Goal: Transaction & Acquisition: Purchase product/service

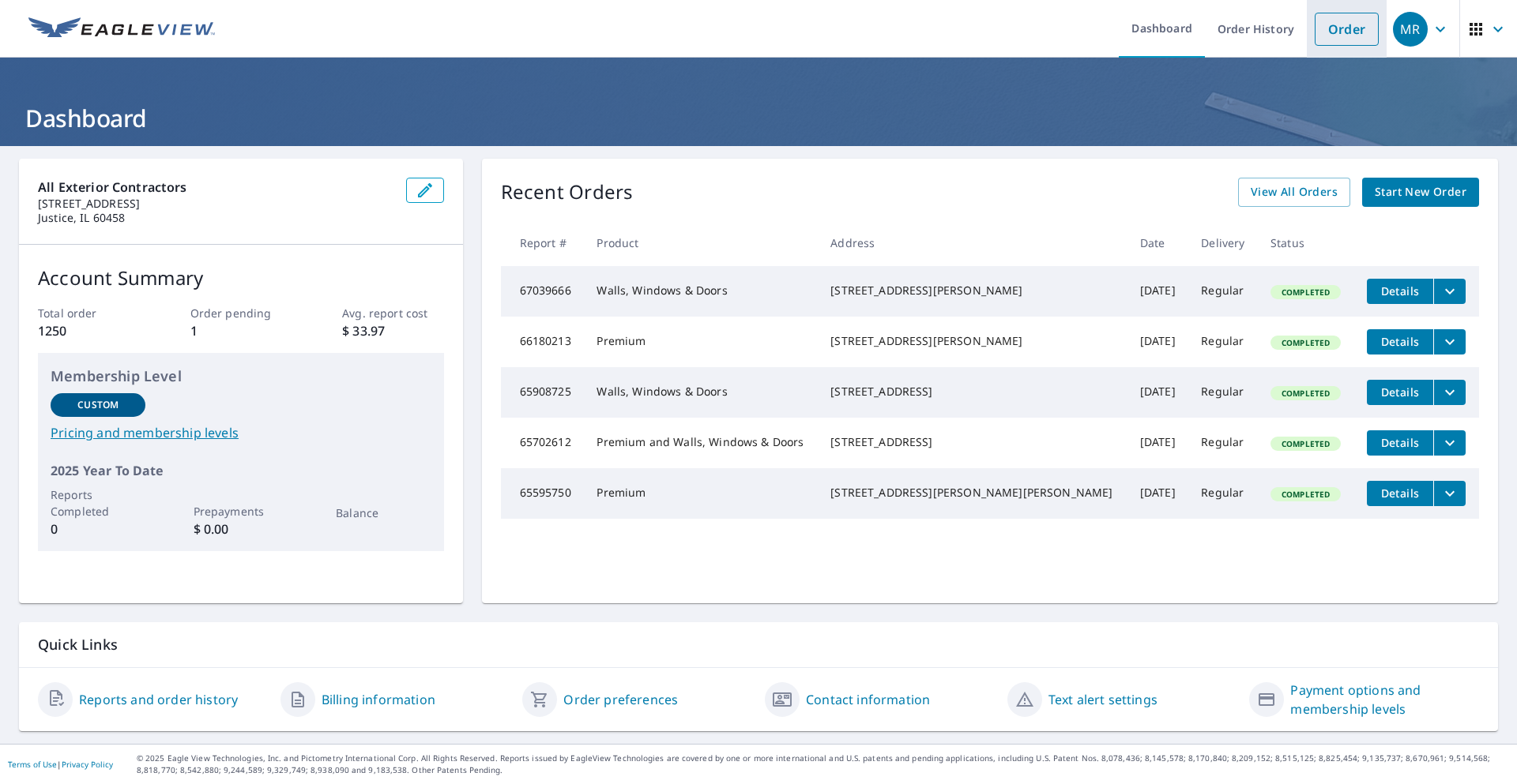
click at [1335, 34] on link "Order" at bounding box center [1347, 29] width 64 height 33
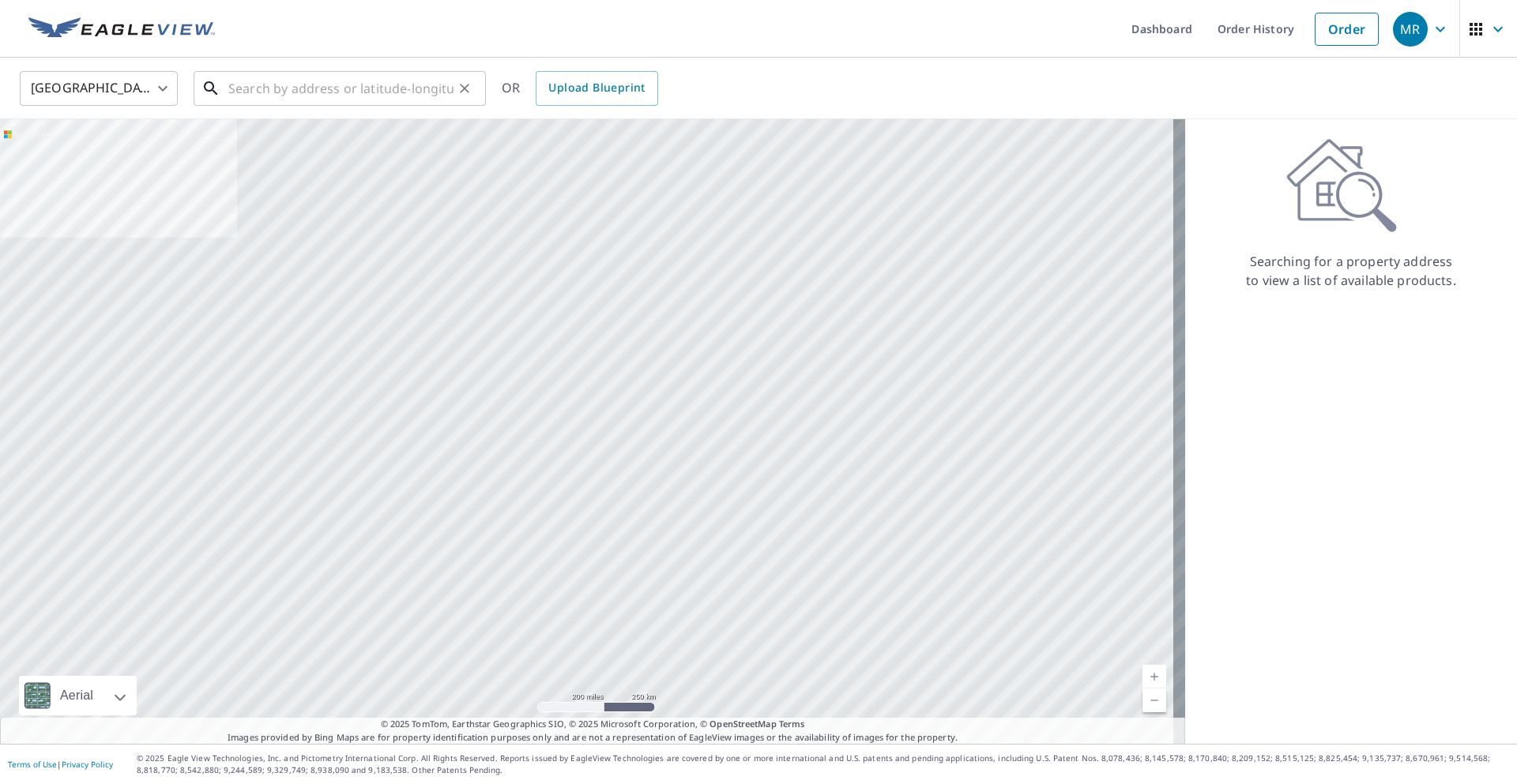
drag, startPoint x: 347, startPoint y: 98, endPoint x: 354, endPoint y: 88, distance: 12.2
click at [352, 91] on input "text" at bounding box center [340, 88] width 225 height 44
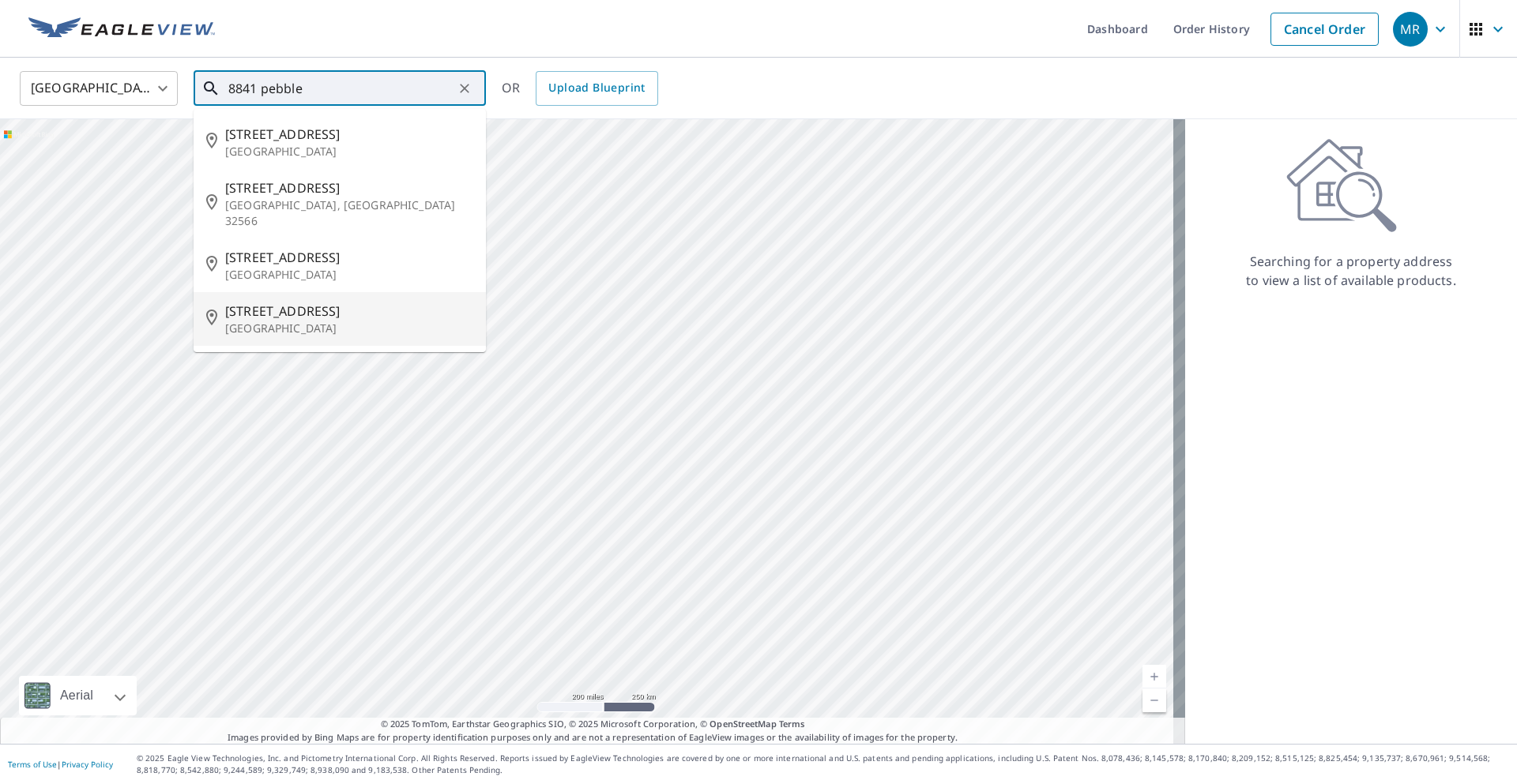
click at [293, 321] on p "Orland Park, IL 60462" at bounding box center [349, 328] width 248 height 15
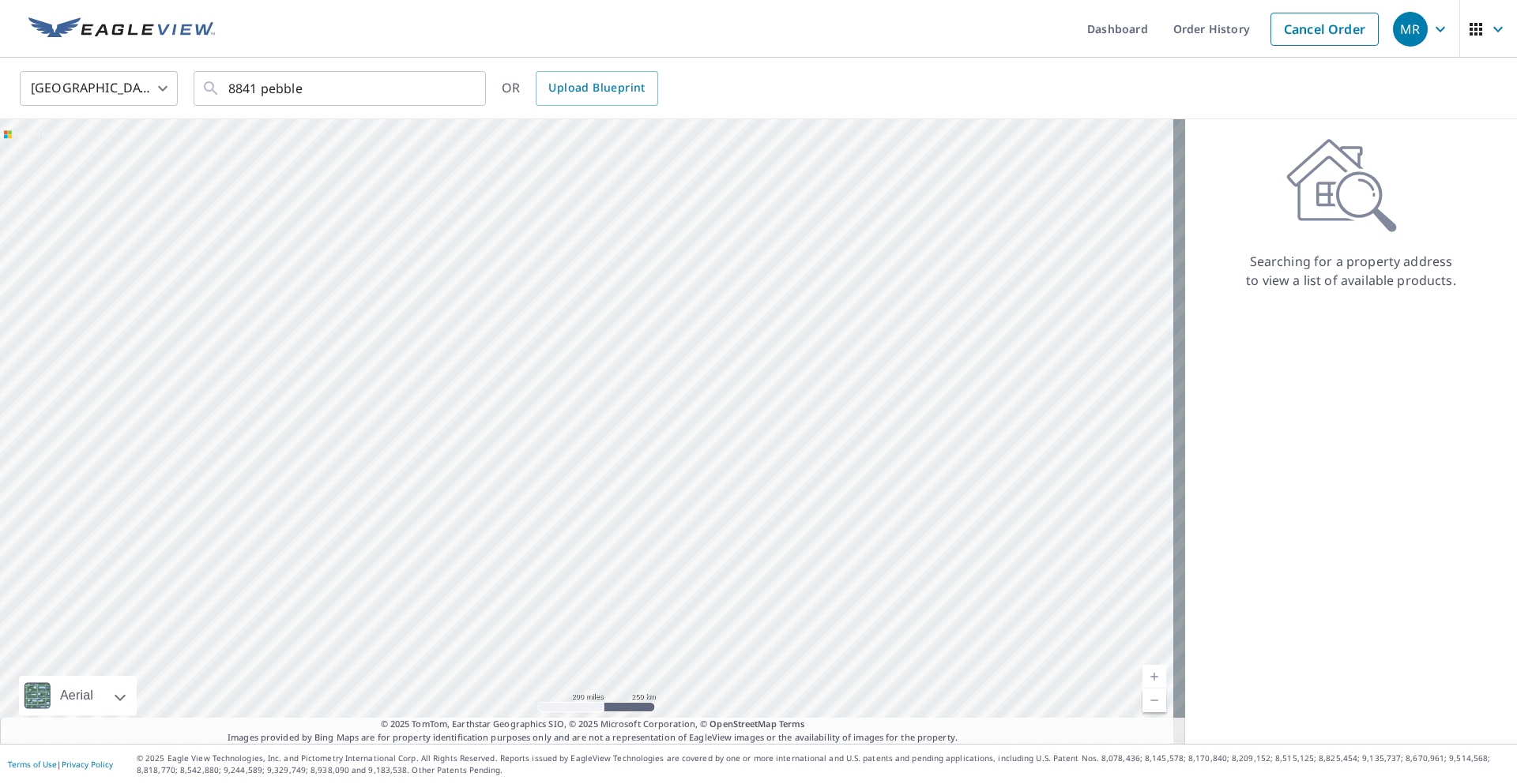
type input "8841 Pebble Beach Ln Orland Park, IL 60462"
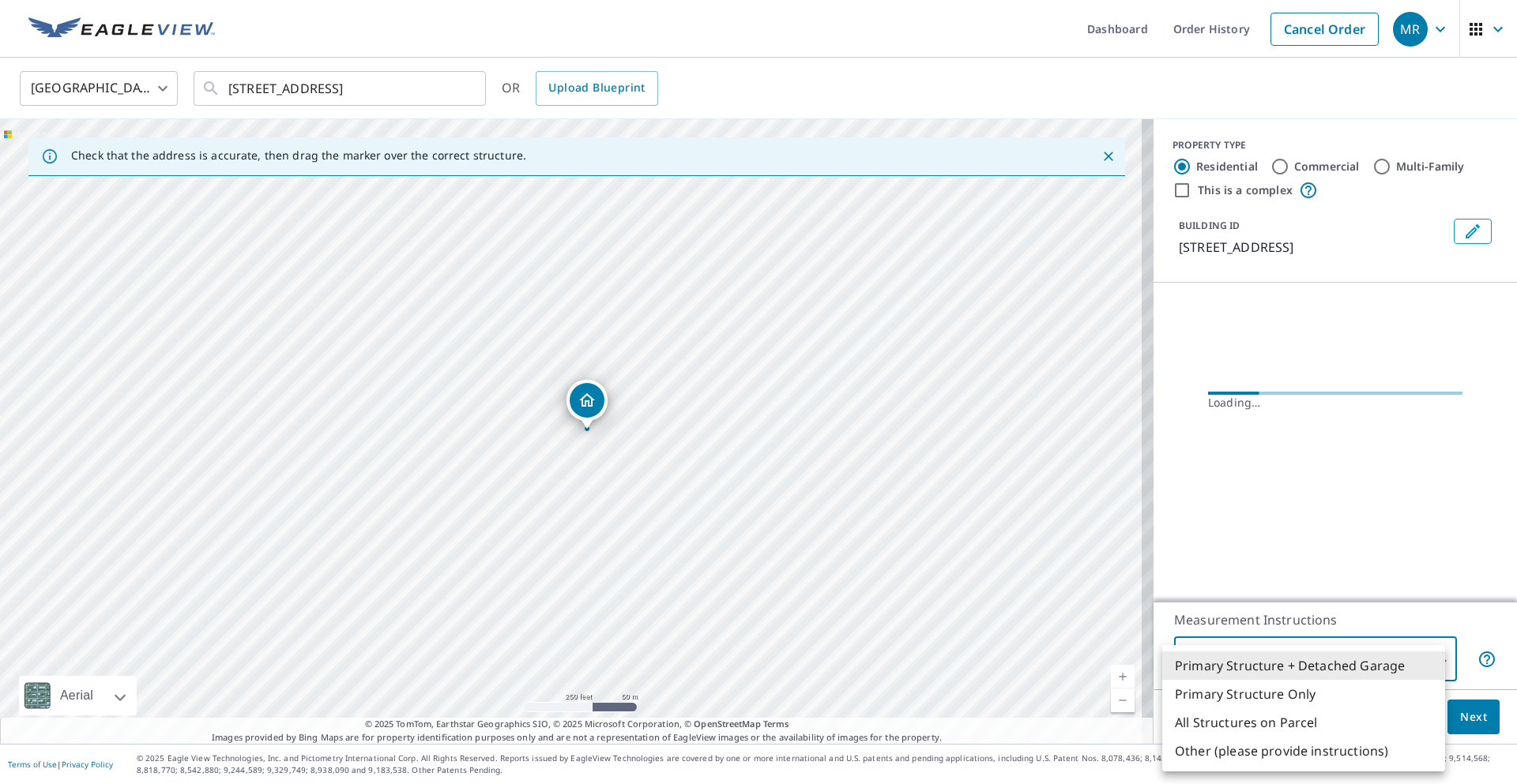
click at [1345, 653] on body "MR MR Dashboard Order History Cancel Order MR United States US ​ 8841 Pebble Be…" at bounding box center [758, 392] width 1517 height 784
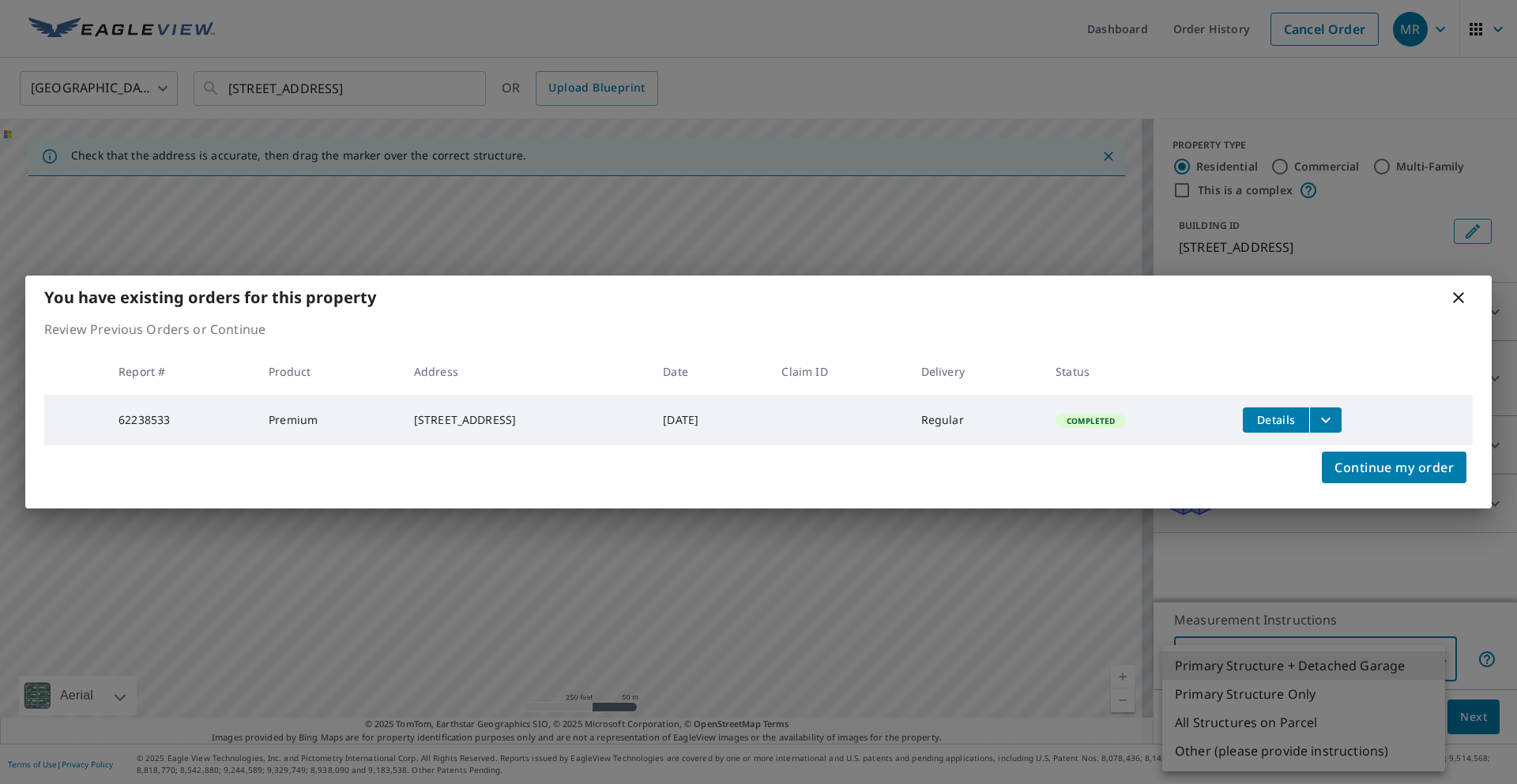
click at [1335, 411] on icon "filesDropdownBtn-62238533" at bounding box center [1325, 420] width 19 height 19
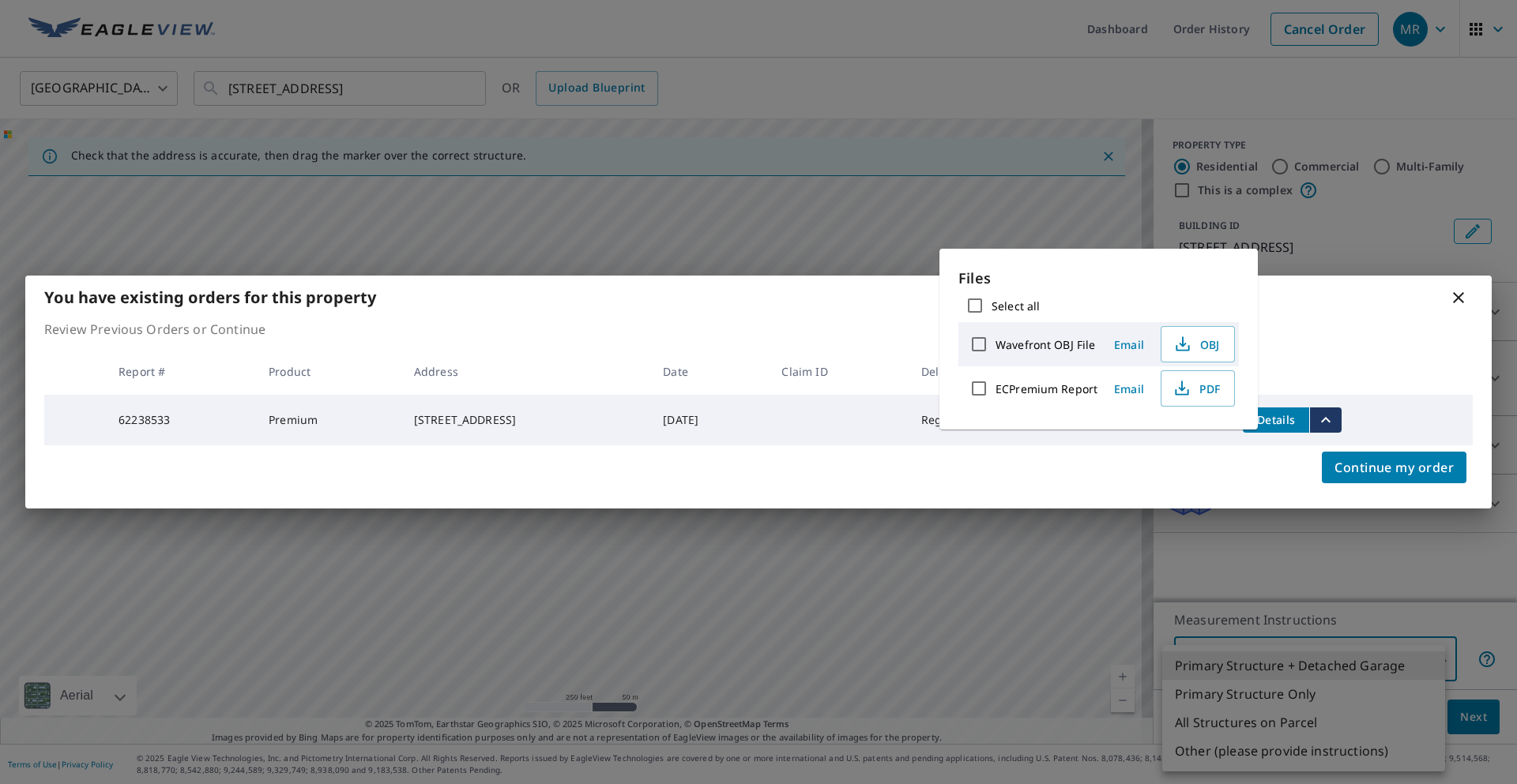
click at [1335, 411] on icon "filesDropdownBtn-62238533" at bounding box center [1325, 420] width 19 height 19
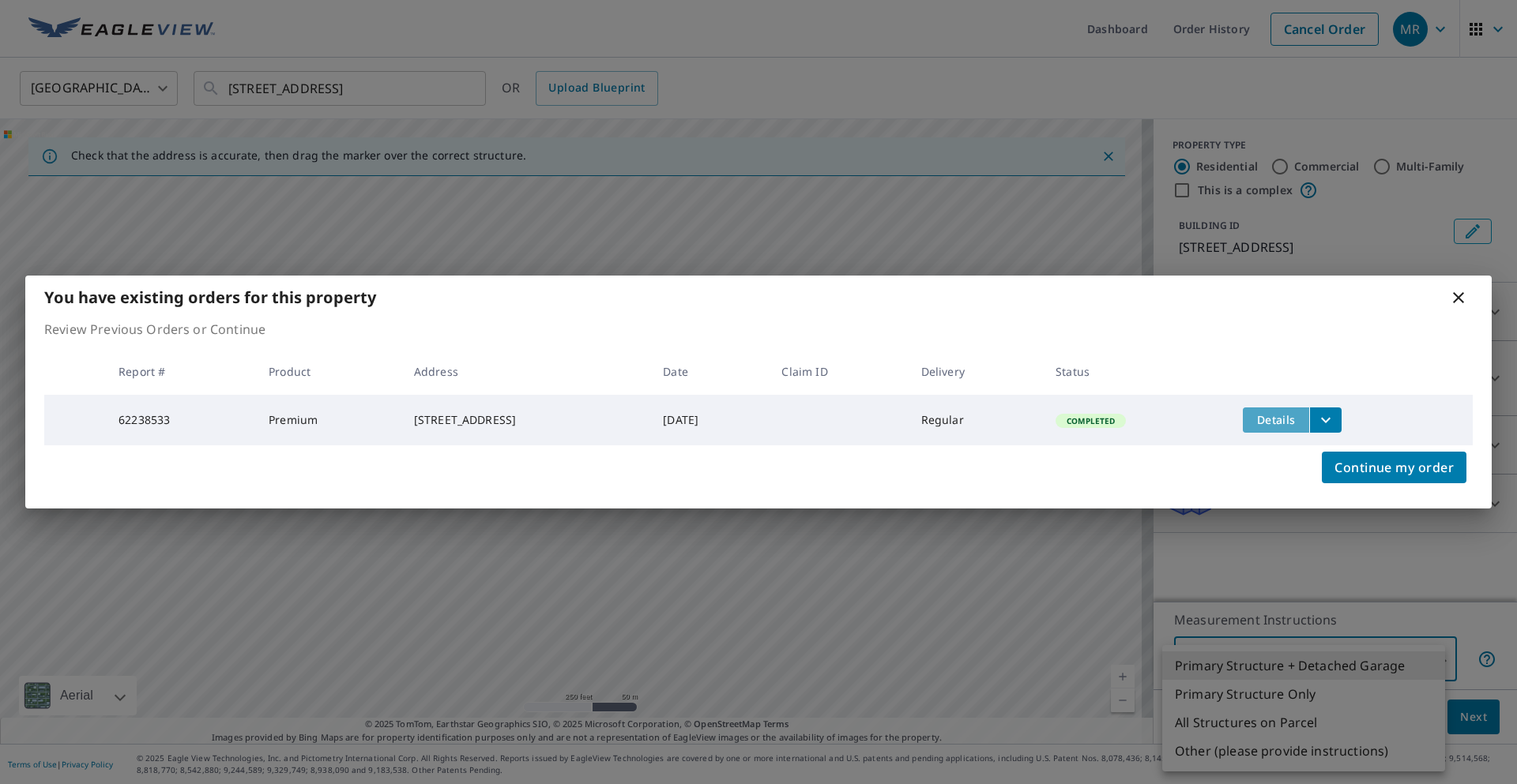
click at [1299, 412] on span "Details" at bounding box center [1276, 420] width 47 height 15
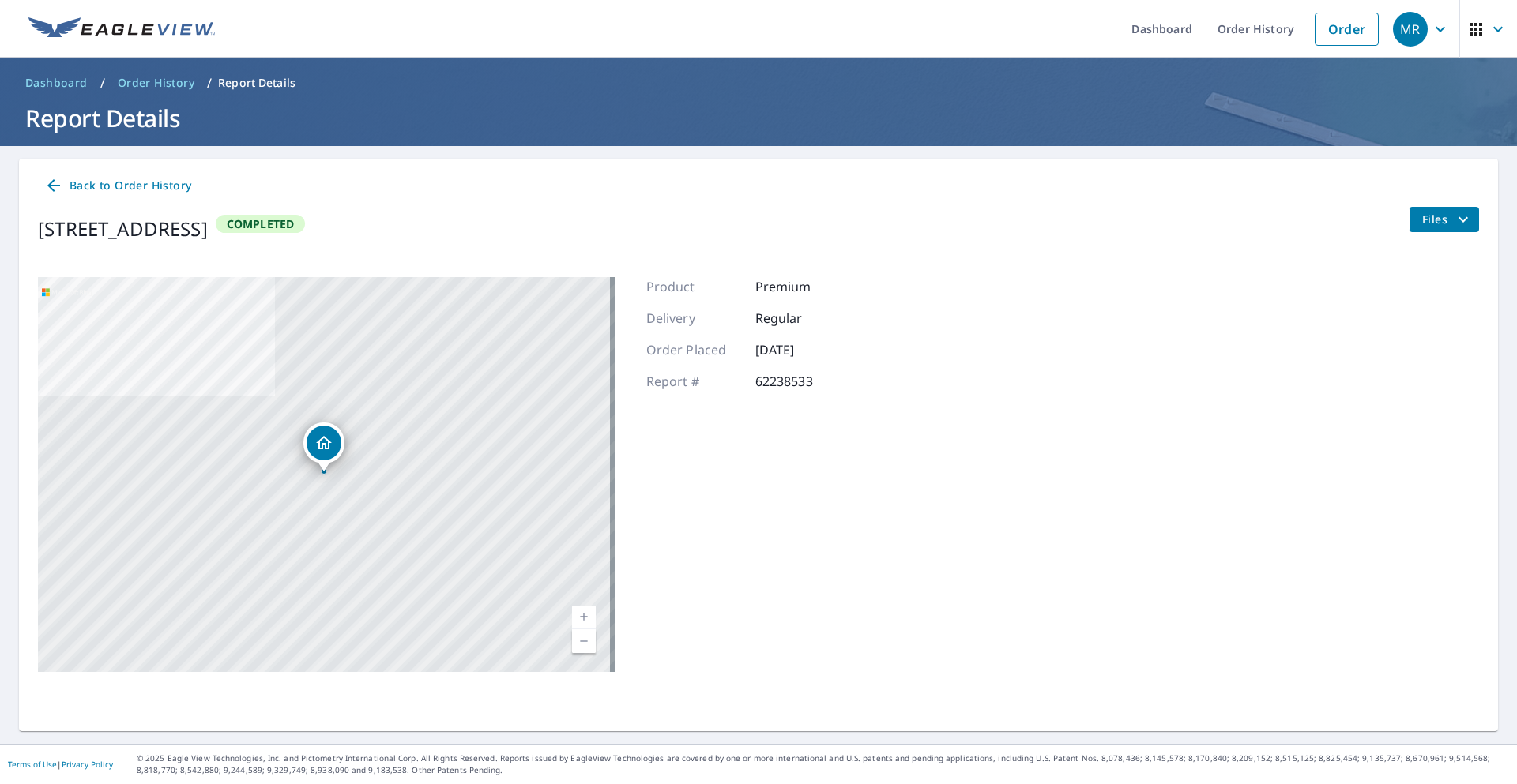
click at [78, 191] on span "Back to Order History" at bounding box center [118, 186] width 147 height 20
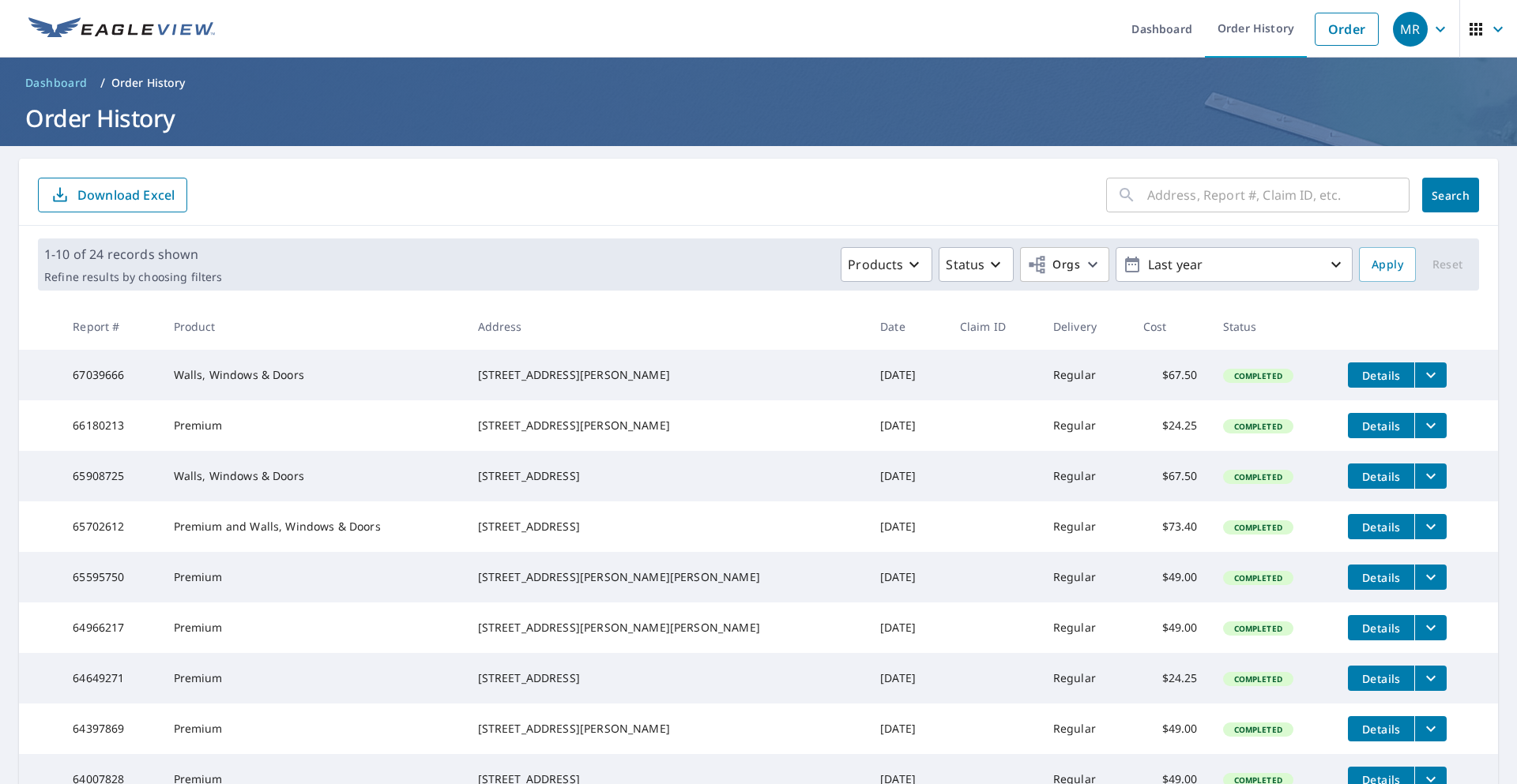
click at [1214, 191] on input "text" at bounding box center [1278, 194] width 262 height 44
type input "8841"
click button "Search" at bounding box center [1450, 195] width 57 height 34
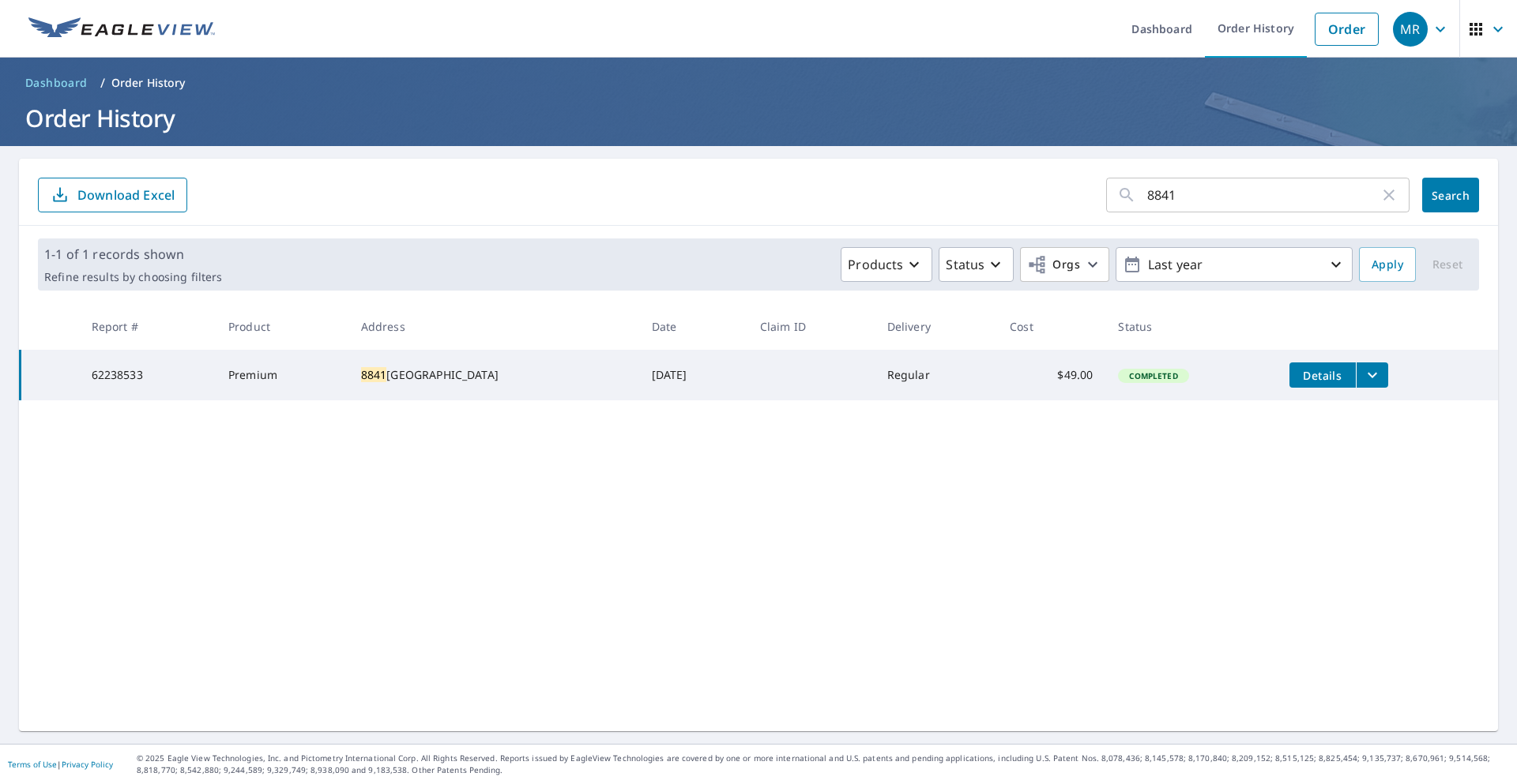
click at [1302, 381] on span "Details" at bounding box center [1323, 375] width 47 height 15
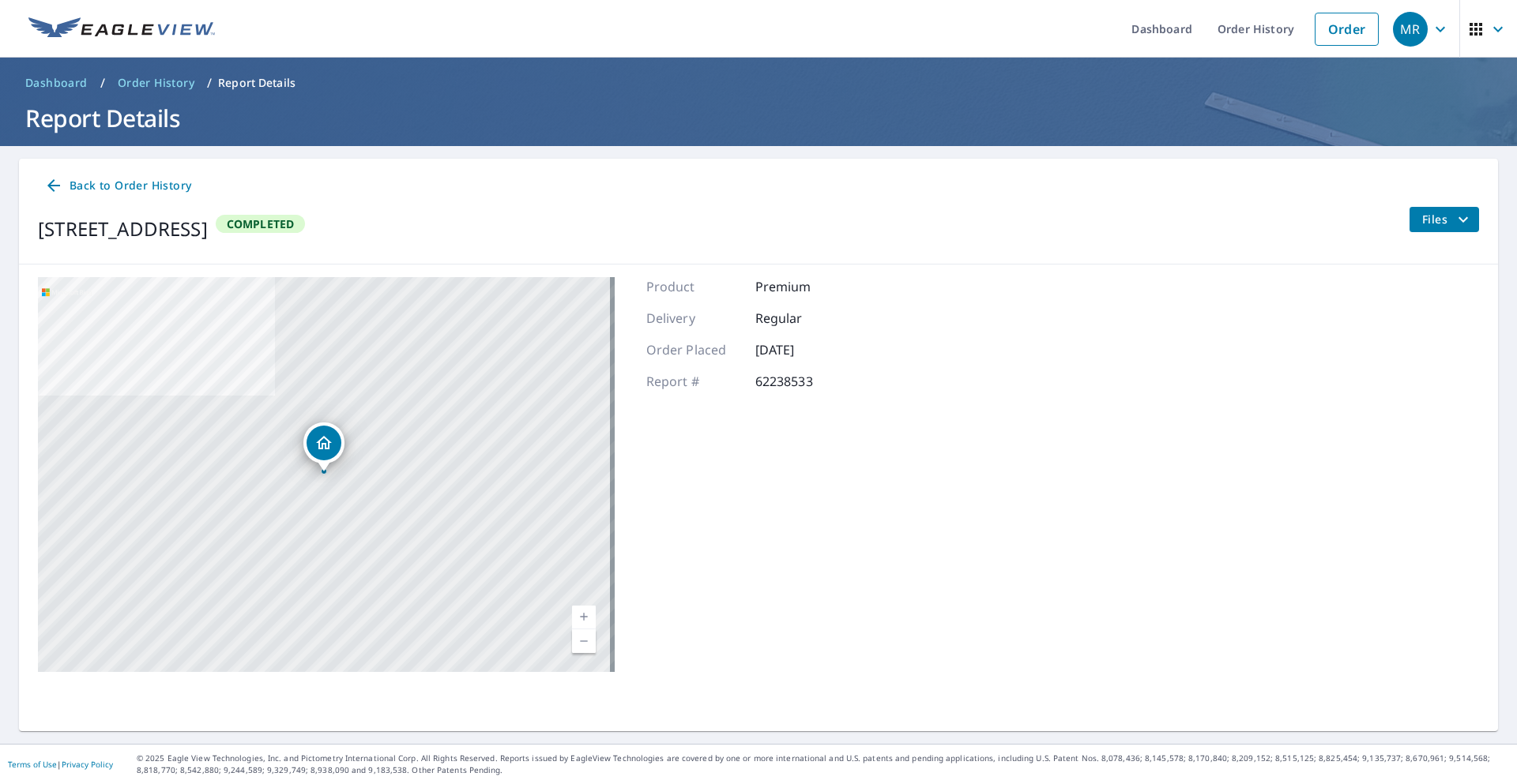
click at [1454, 222] on icon "filesDropdownBtn-62238533" at bounding box center [1463, 219] width 19 height 19
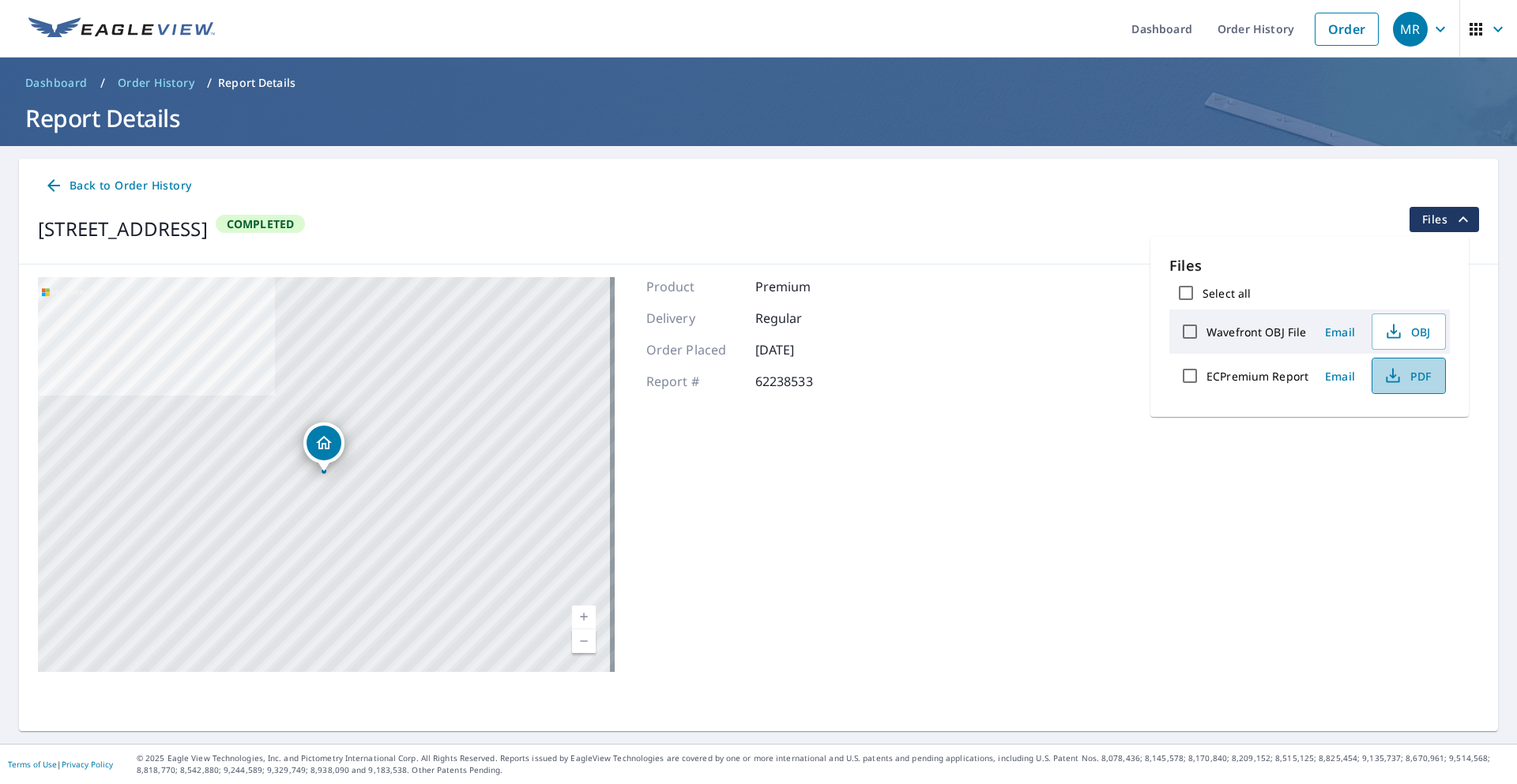
click at [1397, 378] on icon "button" at bounding box center [1393, 375] width 19 height 19
click at [100, 190] on span "Back to Order History" at bounding box center [118, 186] width 147 height 20
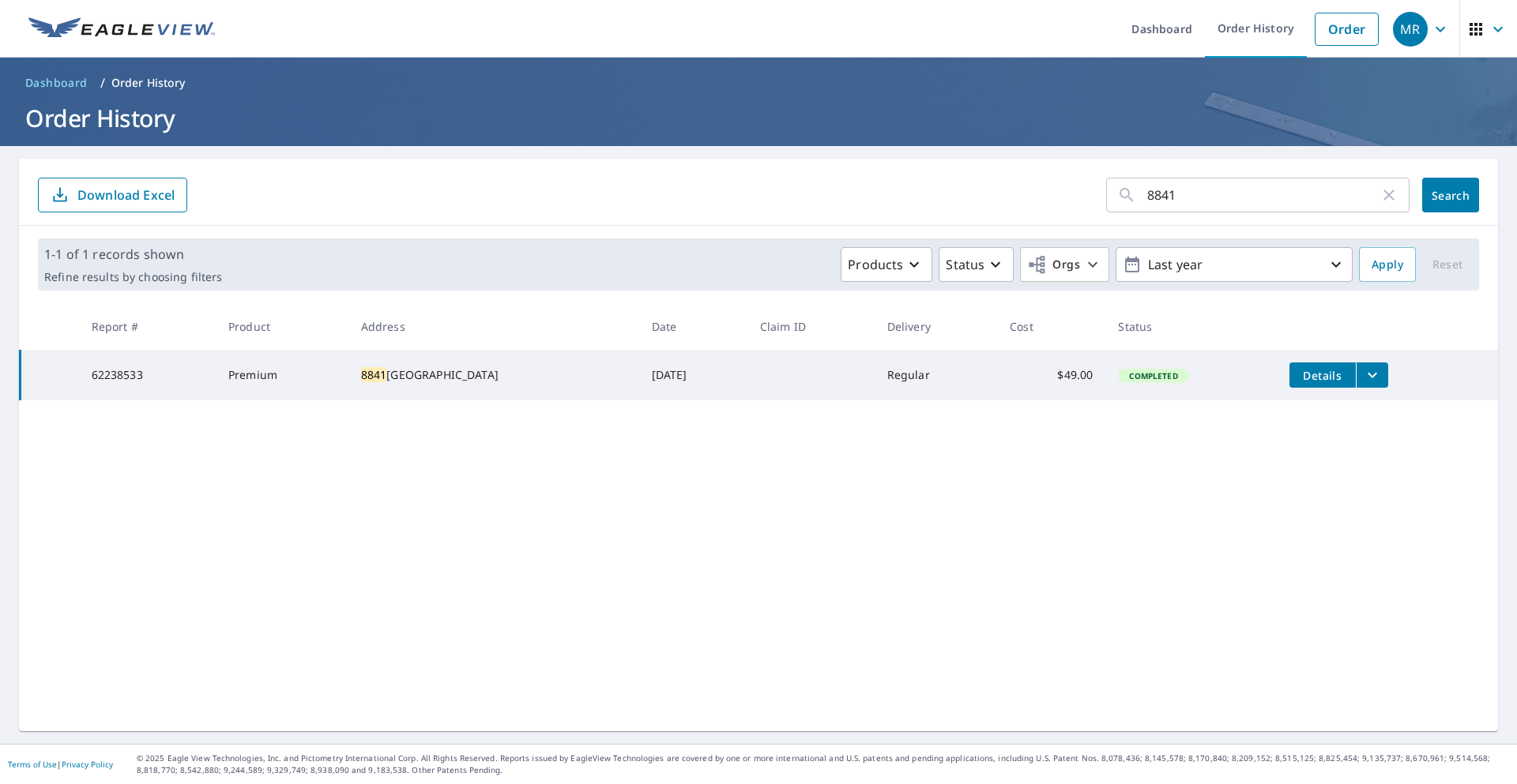
click at [1384, 198] on icon "button" at bounding box center [1389, 195] width 11 height 11
click at [1334, 15] on link "Order" at bounding box center [1347, 29] width 64 height 33
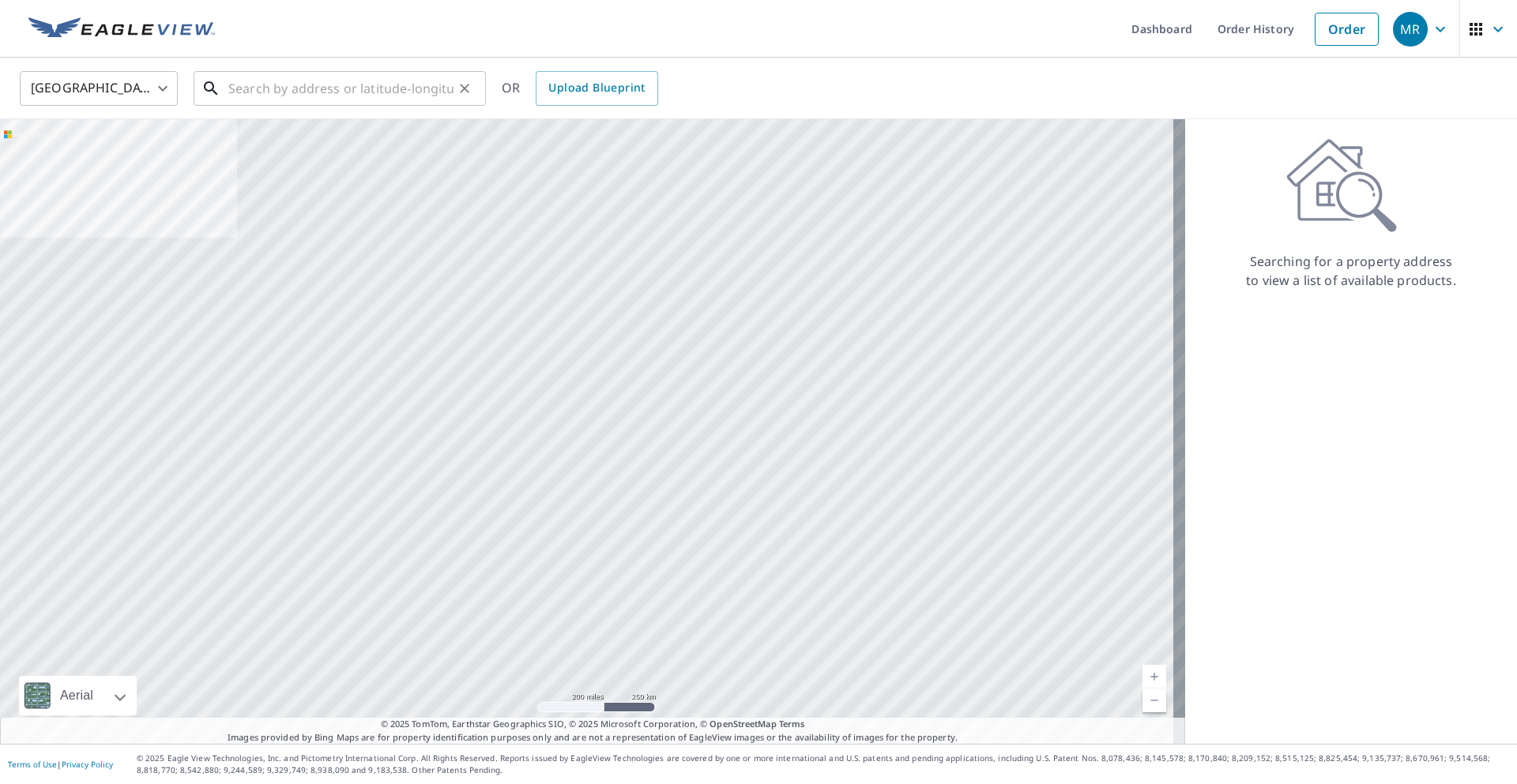
click at [266, 86] on input "text" at bounding box center [340, 88] width 225 height 44
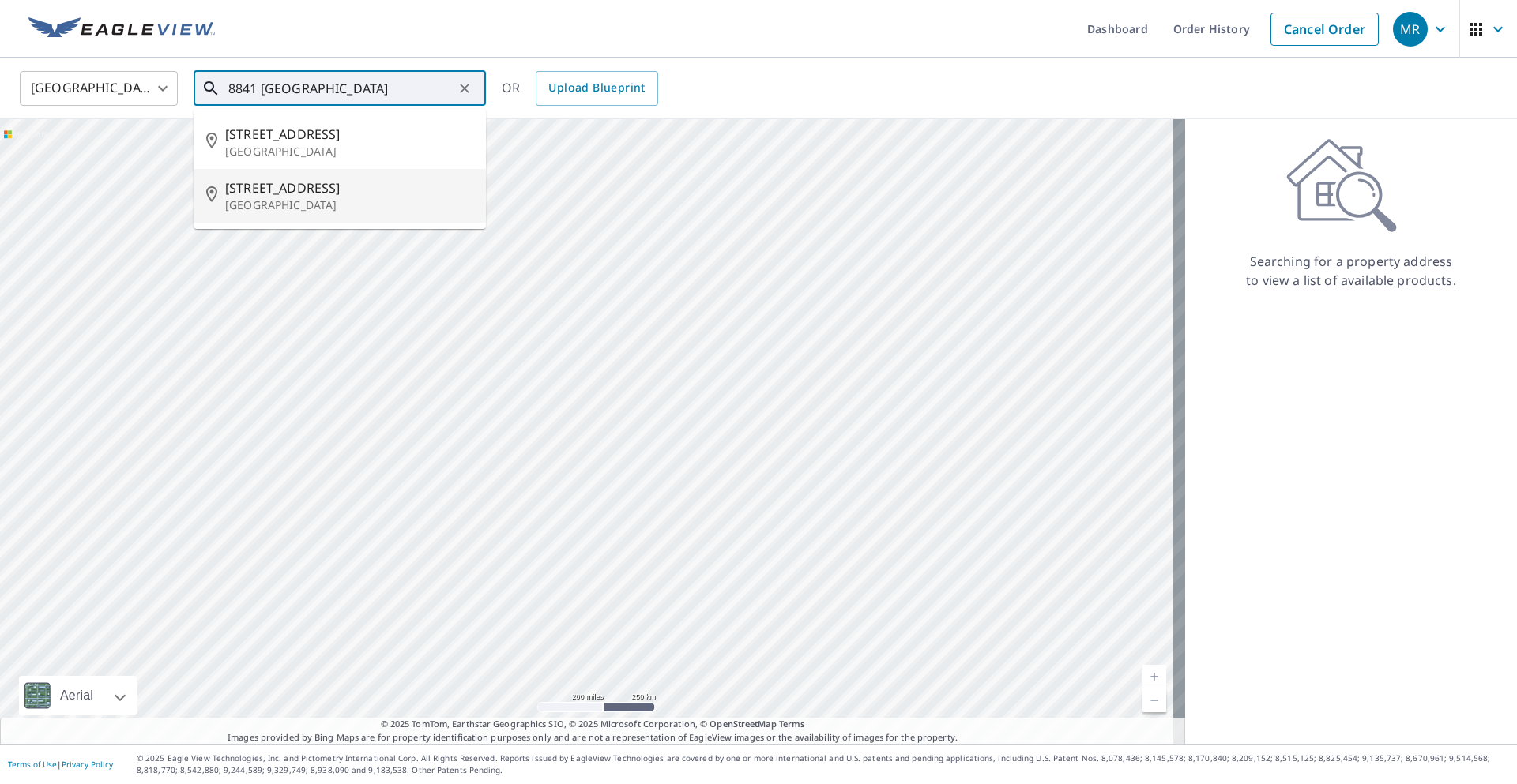
click at [323, 188] on span "8841 Pebble Beach Ln" at bounding box center [349, 187] width 248 height 19
type input "8841 Pebble Beach Ln Orland Park, IL 60462"
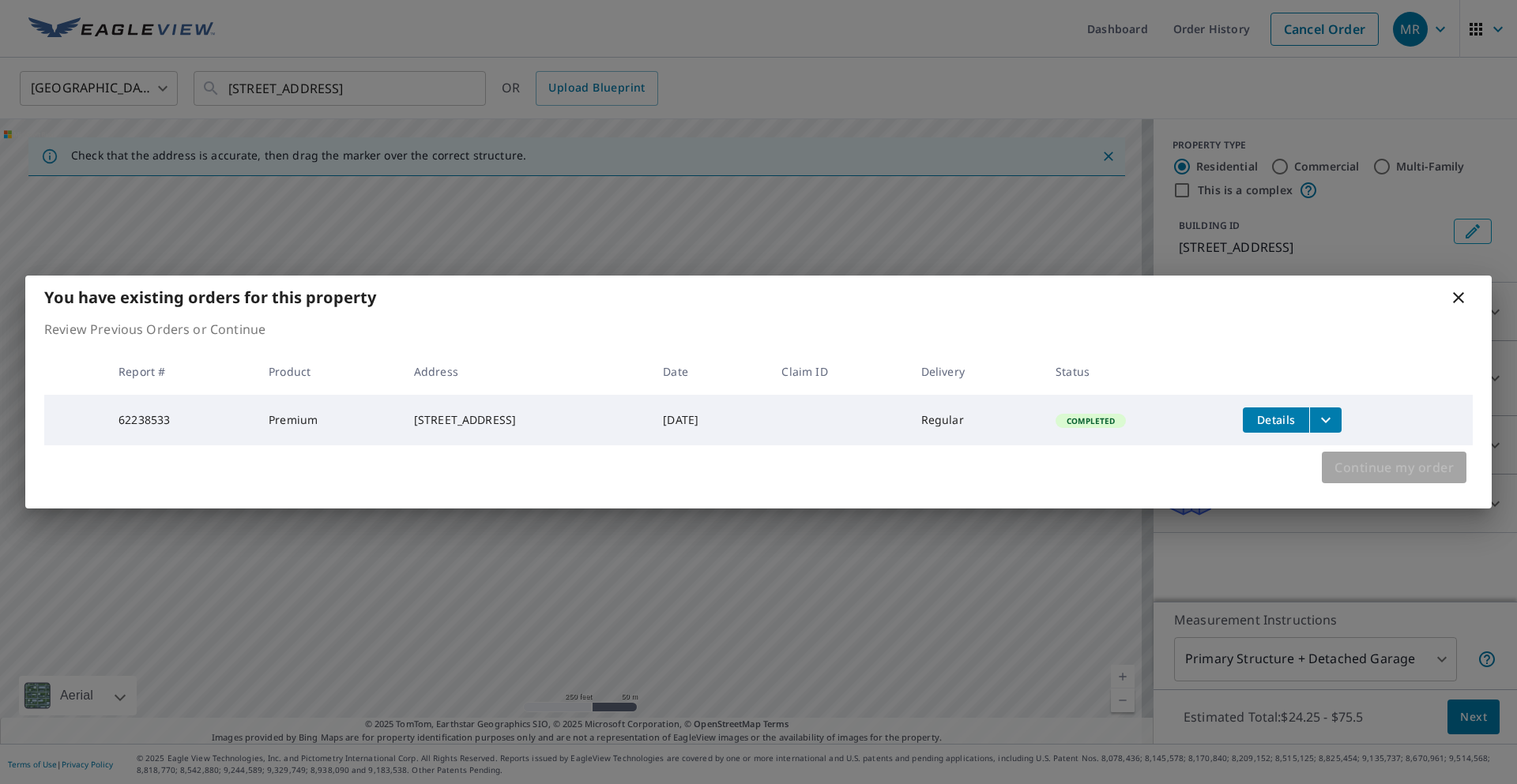
click at [1391, 458] on button "Continue my order" at bounding box center [1394, 468] width 145 height 32
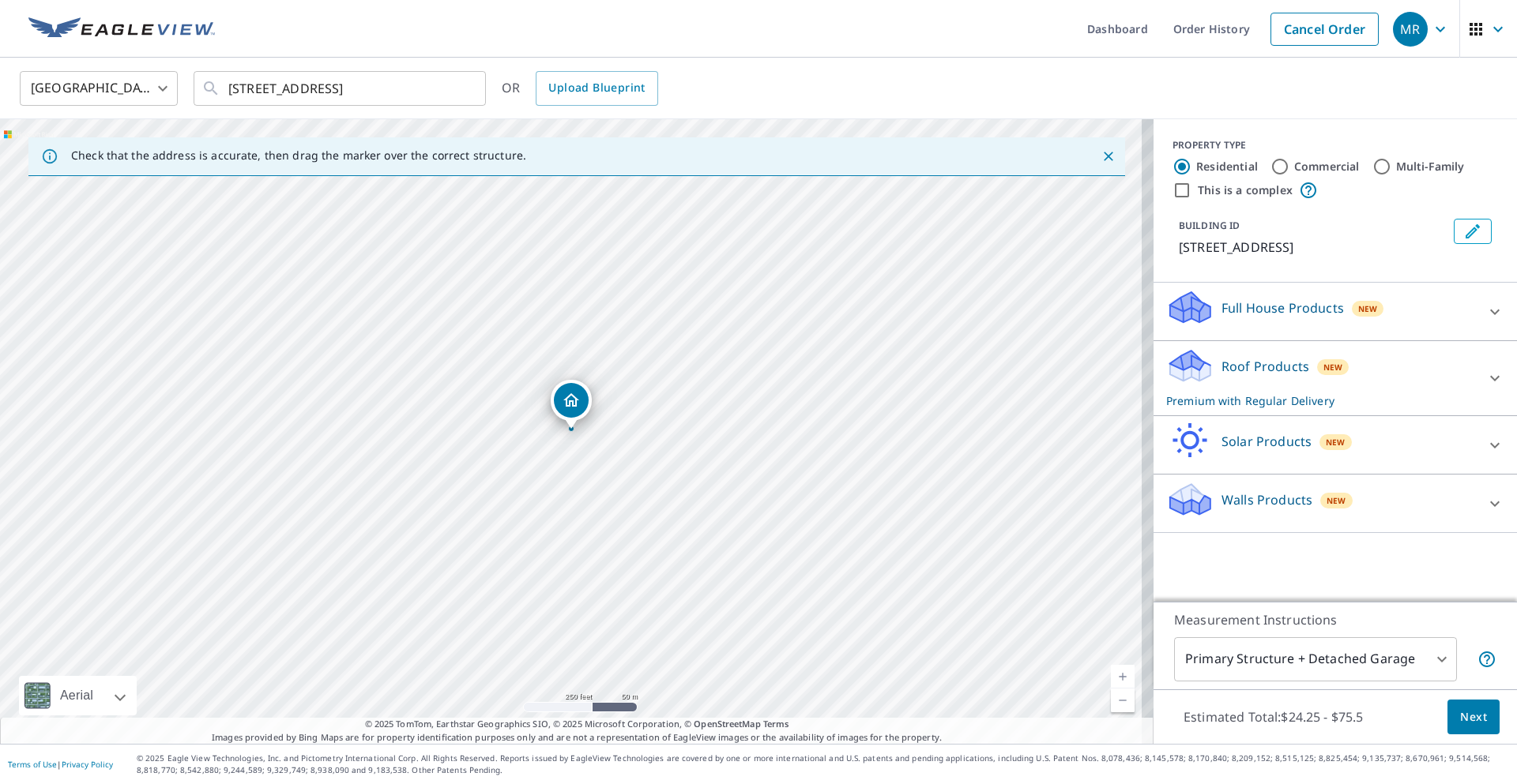
click at [1384, 522] on div "Walls Products New" at bounding box center [1321, 504] width 309 height 45
click at [1378, 650] on body "MR MR Dashboard Order History Cancel Order MR United States US ​ 8841 Pebble Be…" at bounding box center [758, 392] width 1517 height 784
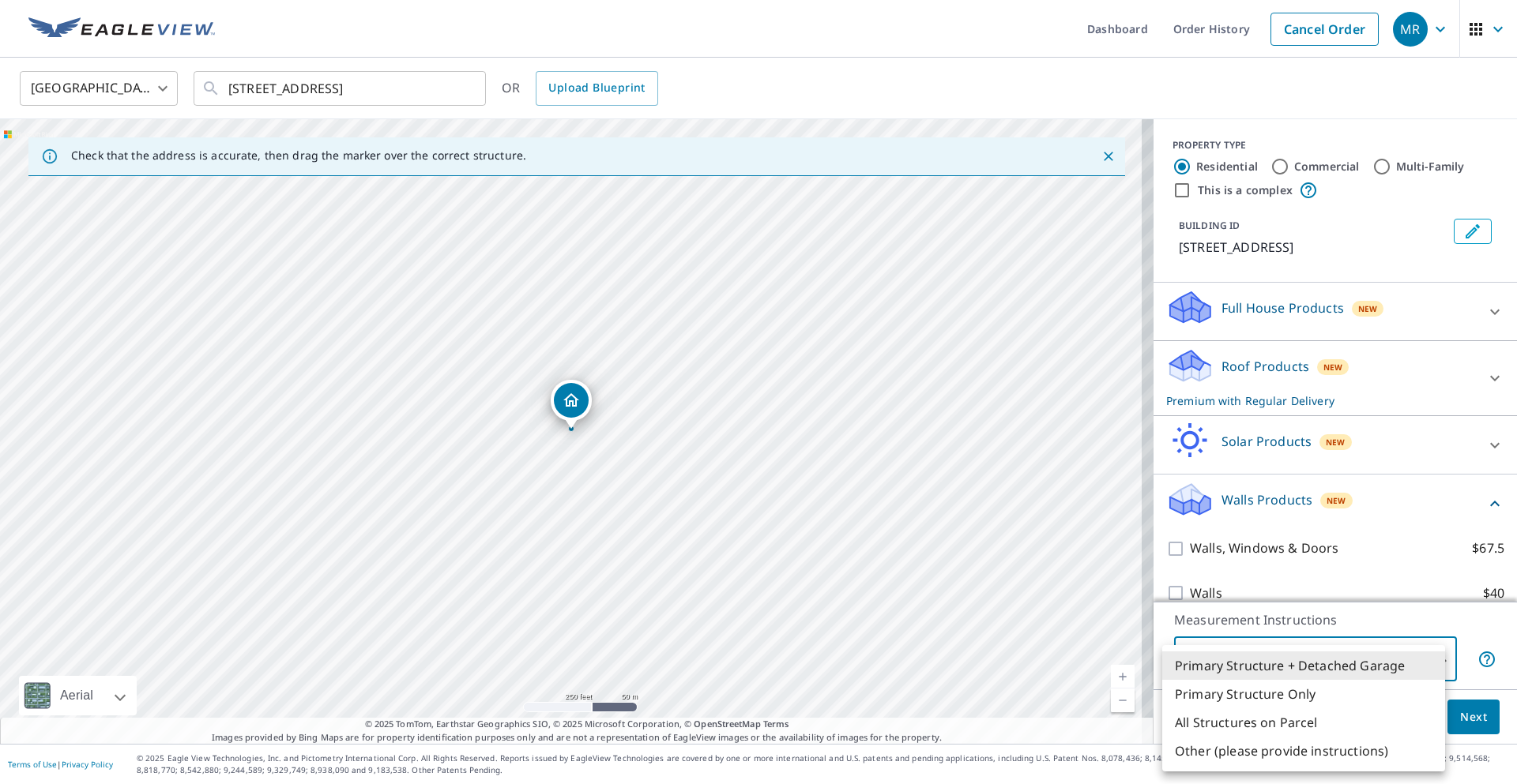
click at [1318, 693] on li "Primary Structure Only" at bounding box center [1304, 694] width 283 height 28
type input "2"
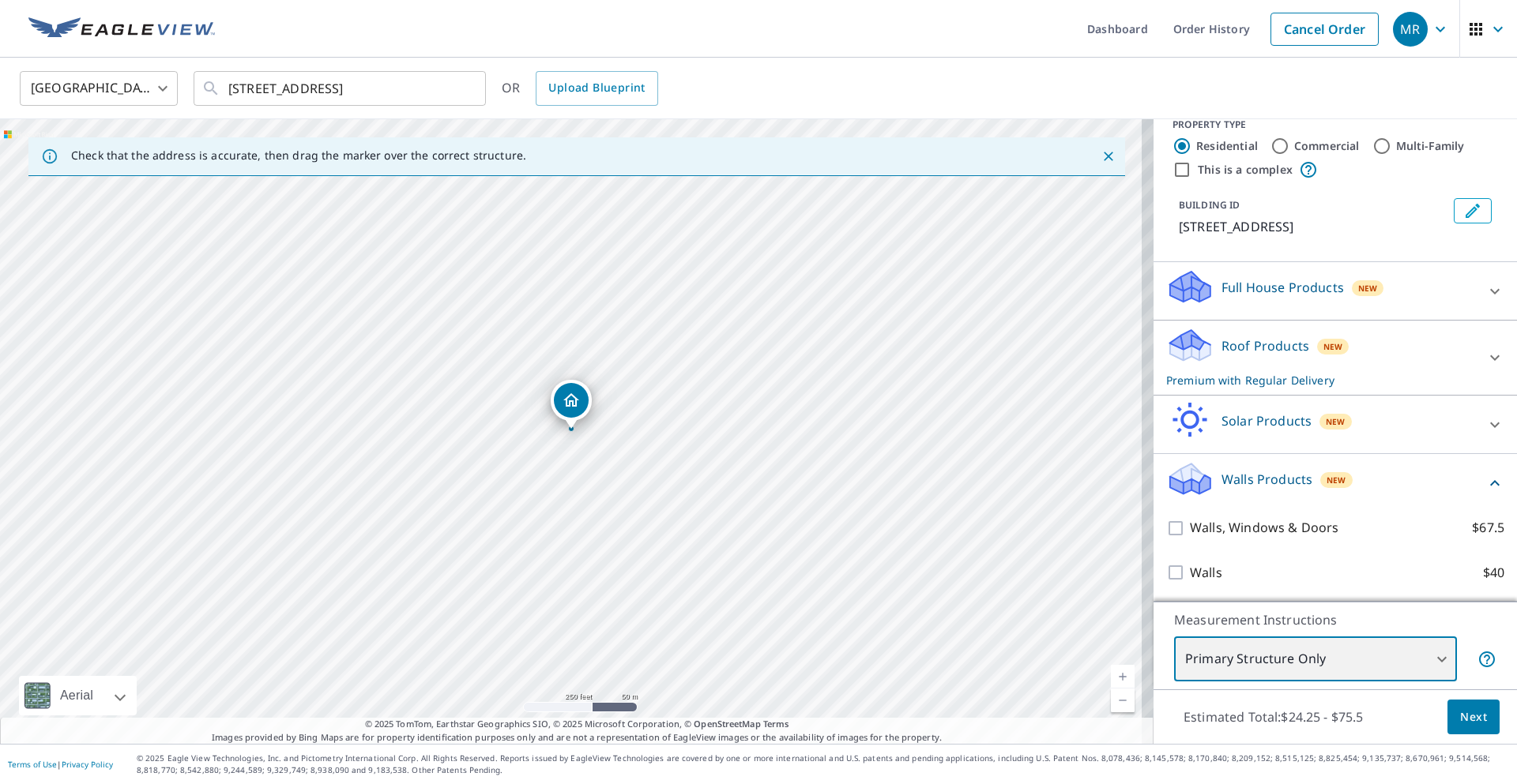
scroll to position [40, 0]
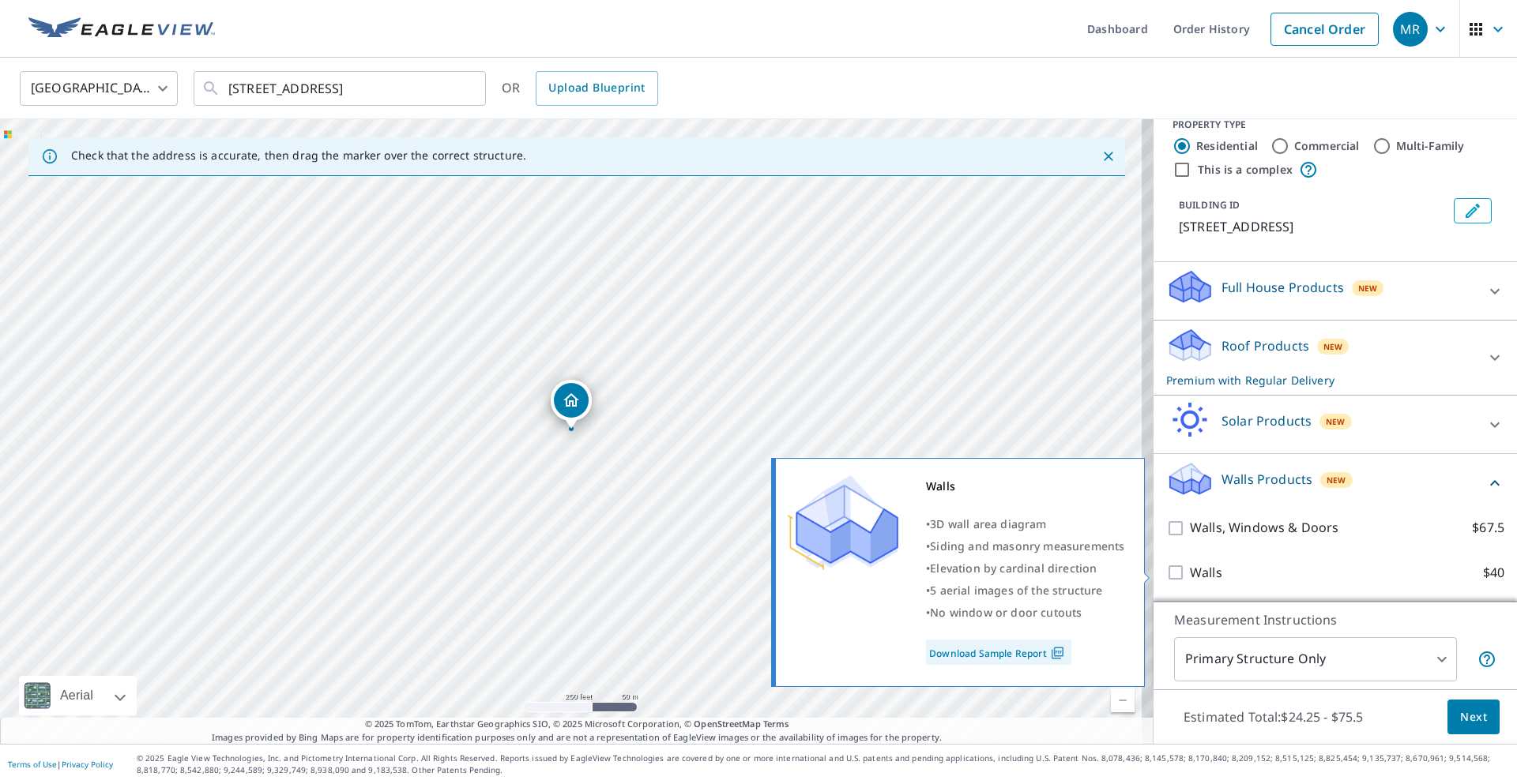
click at [1015, 647] on link "Download Sample Report" at bounding box center [999, 653] width 146 height 25
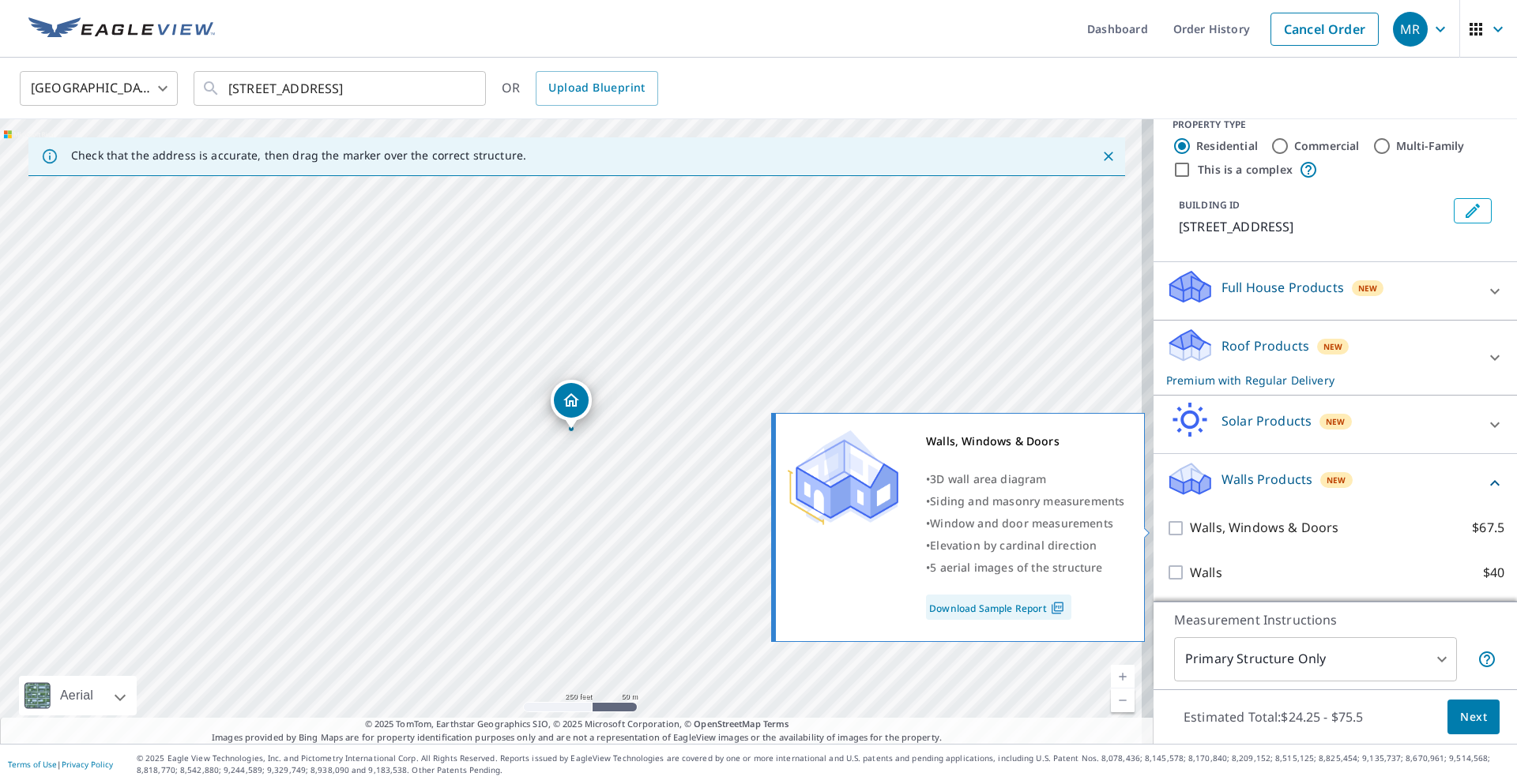
click at [1171, 529] on input "Walls, Windows & Doors $67.5" at bounding box center [1178, 528] width 24 height 19
checkbox input "true"
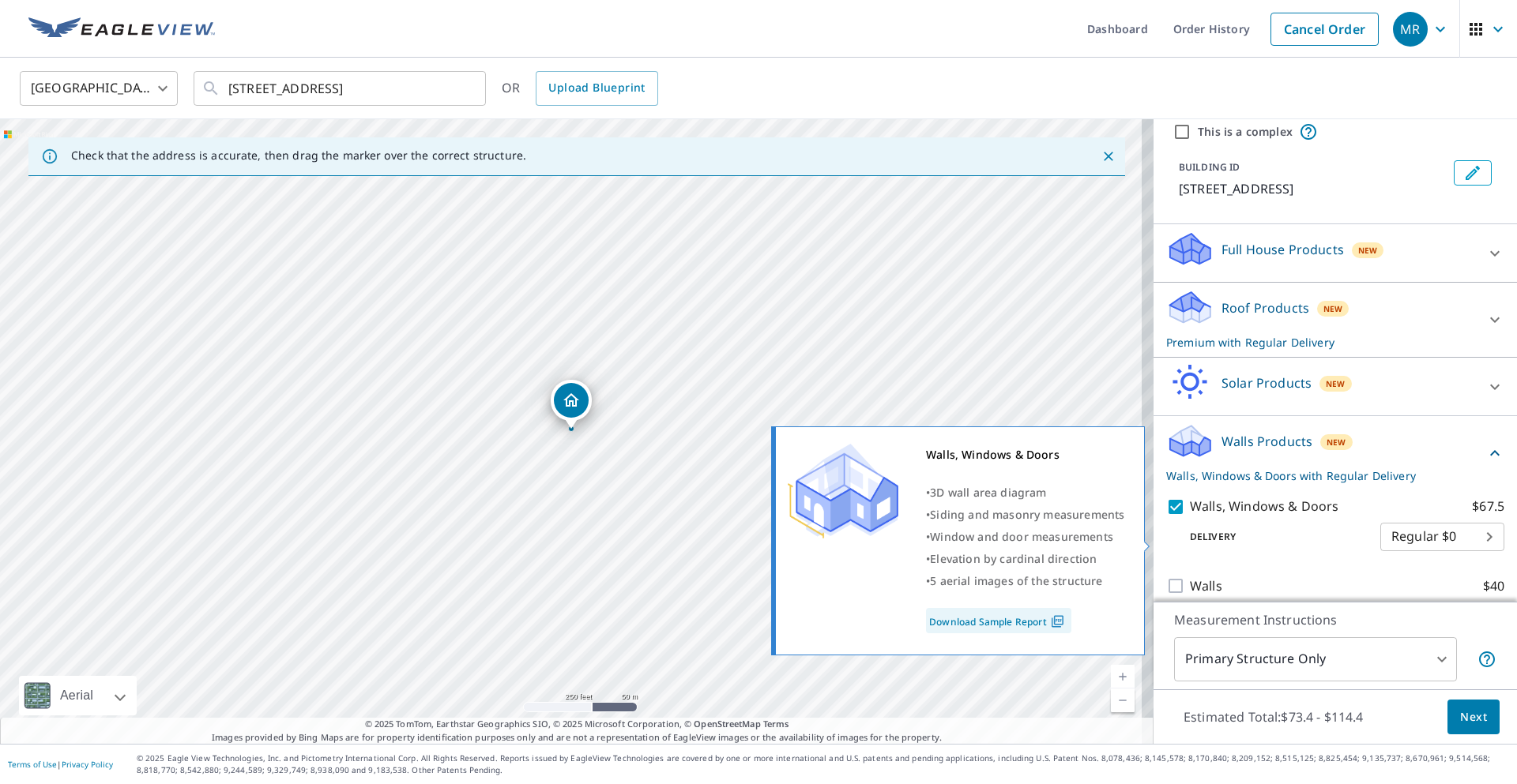
scroll to position [90, 0]
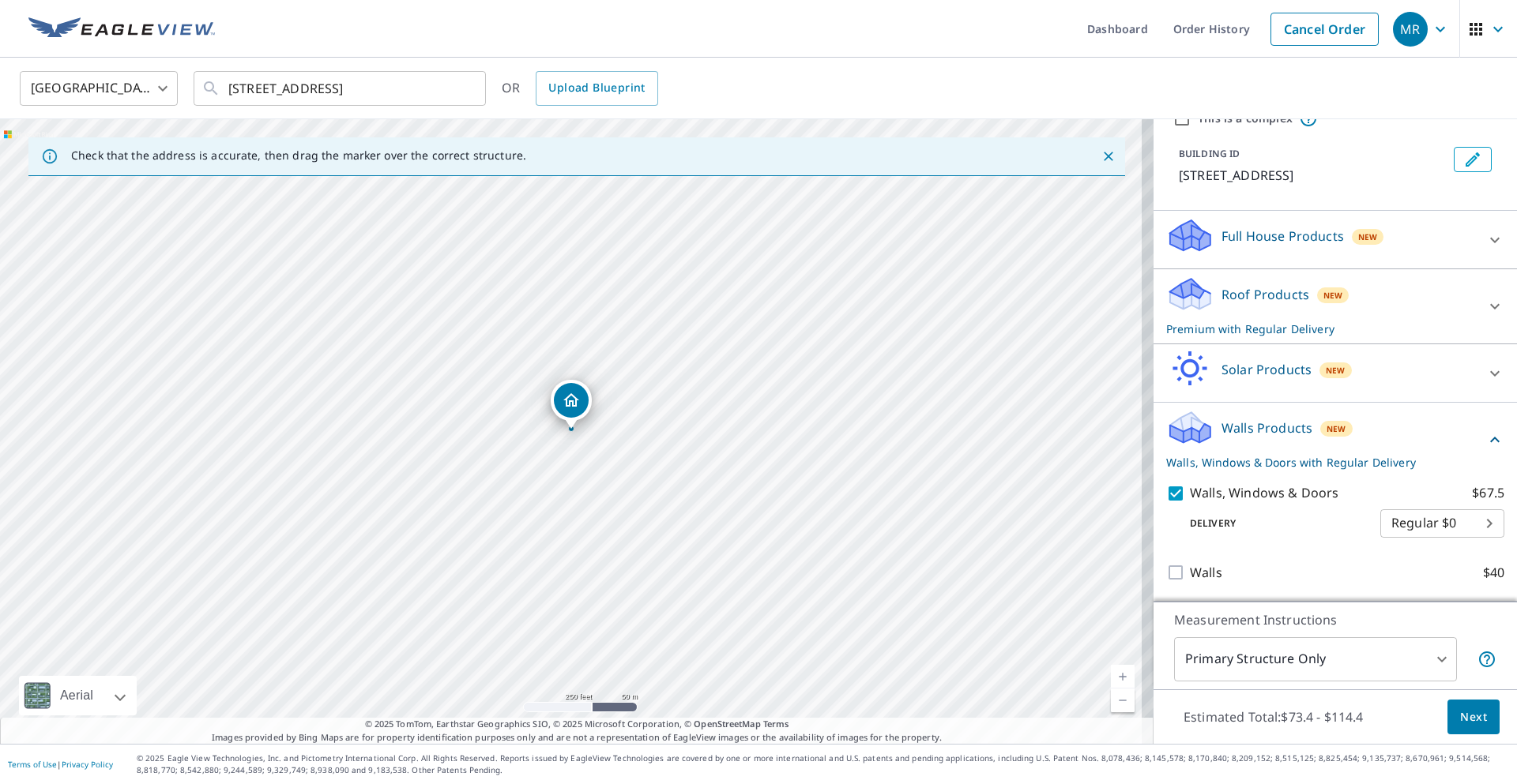
click at [1167, 582] on input "Walls $40" at bounding box center [1178, 572] width 24 height 19
checkbox input "true"
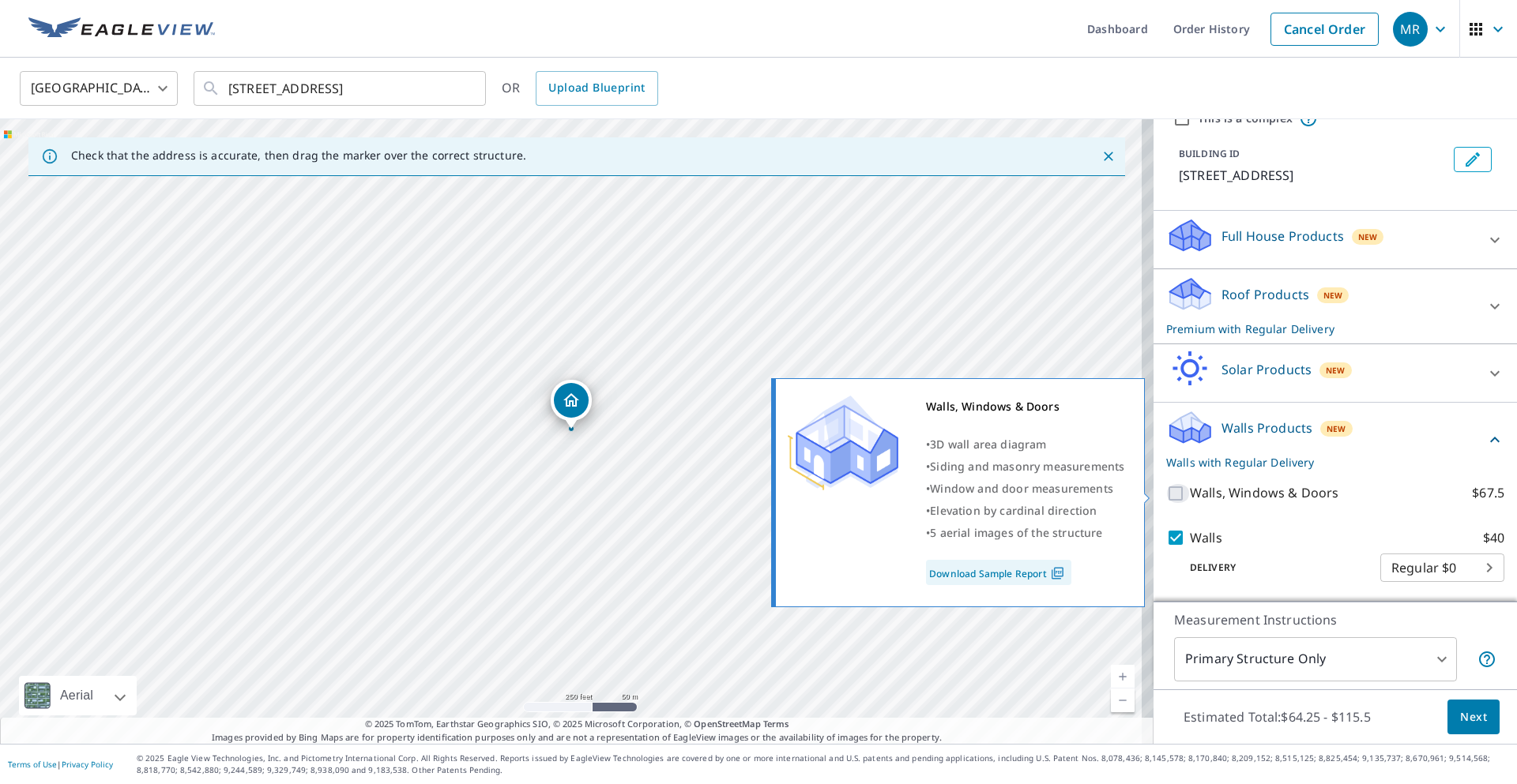
click at [1166, 491] on input "Walls, Windows & Doors $67.5" at bounding box center [1178, 493] width 24 height 19
checkbox input "true"
checkbox input "false"
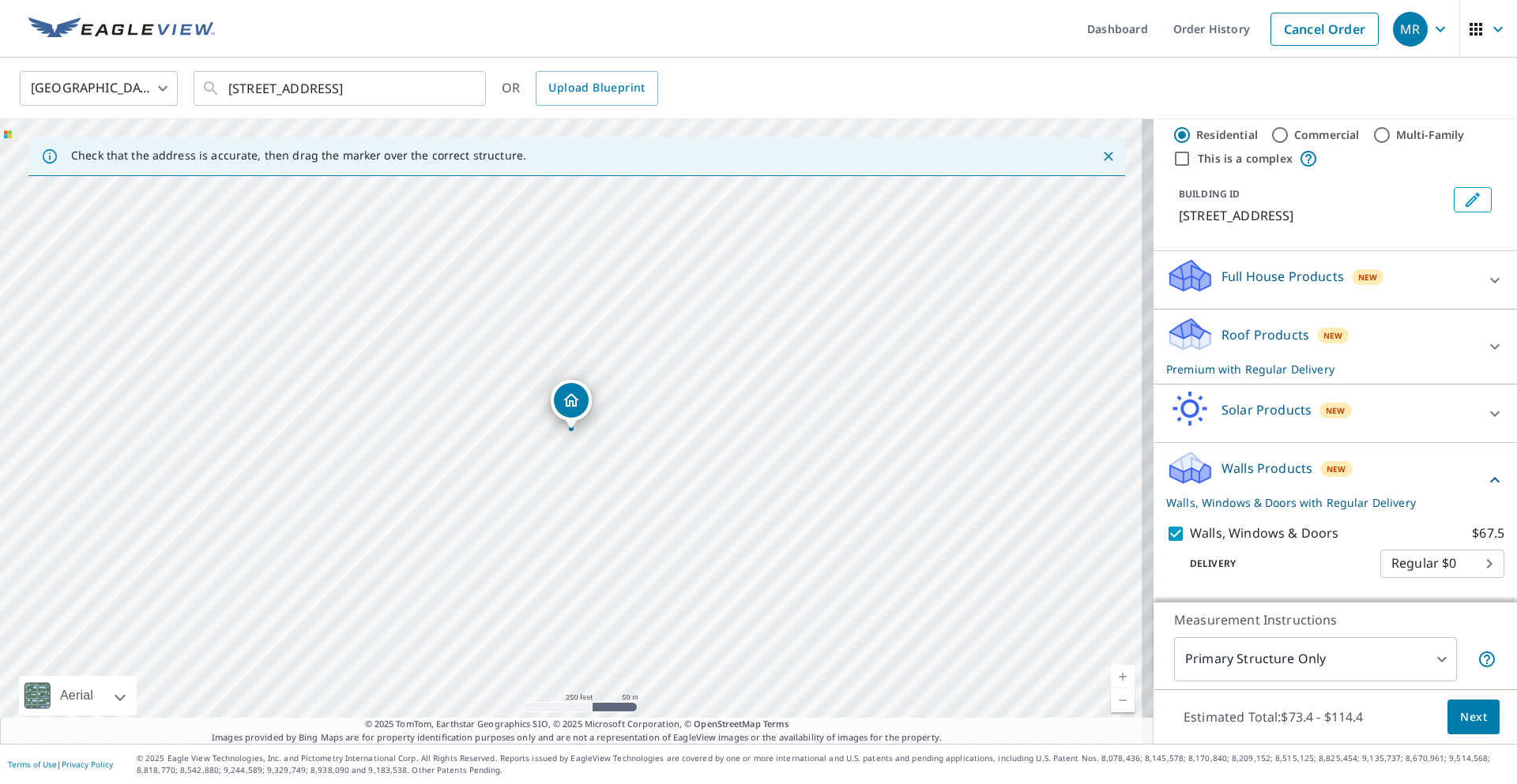
scroll to position [0, 0]
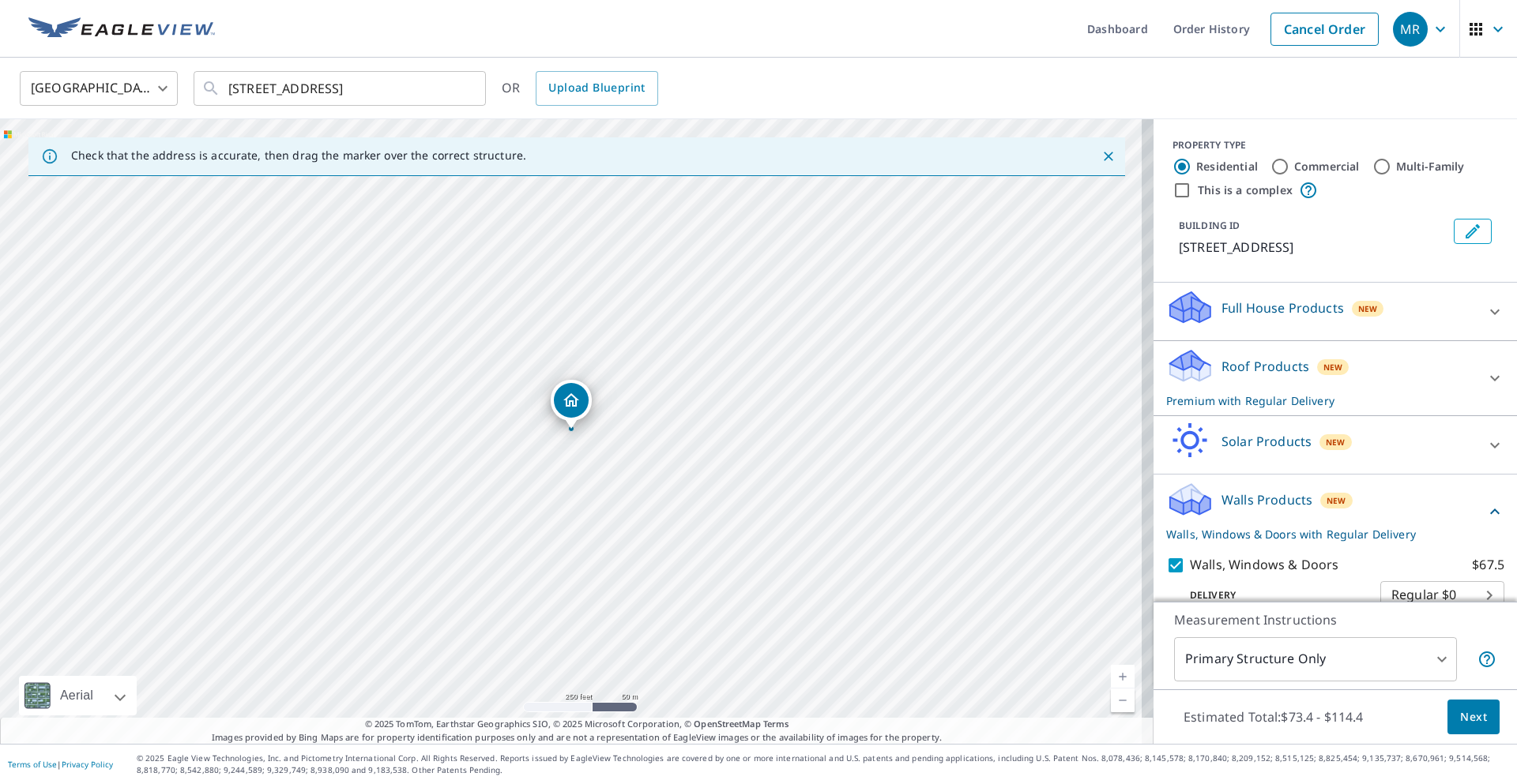
click at [1485, 388] on icon at bounding box center [1494, 378] width 19 height 19
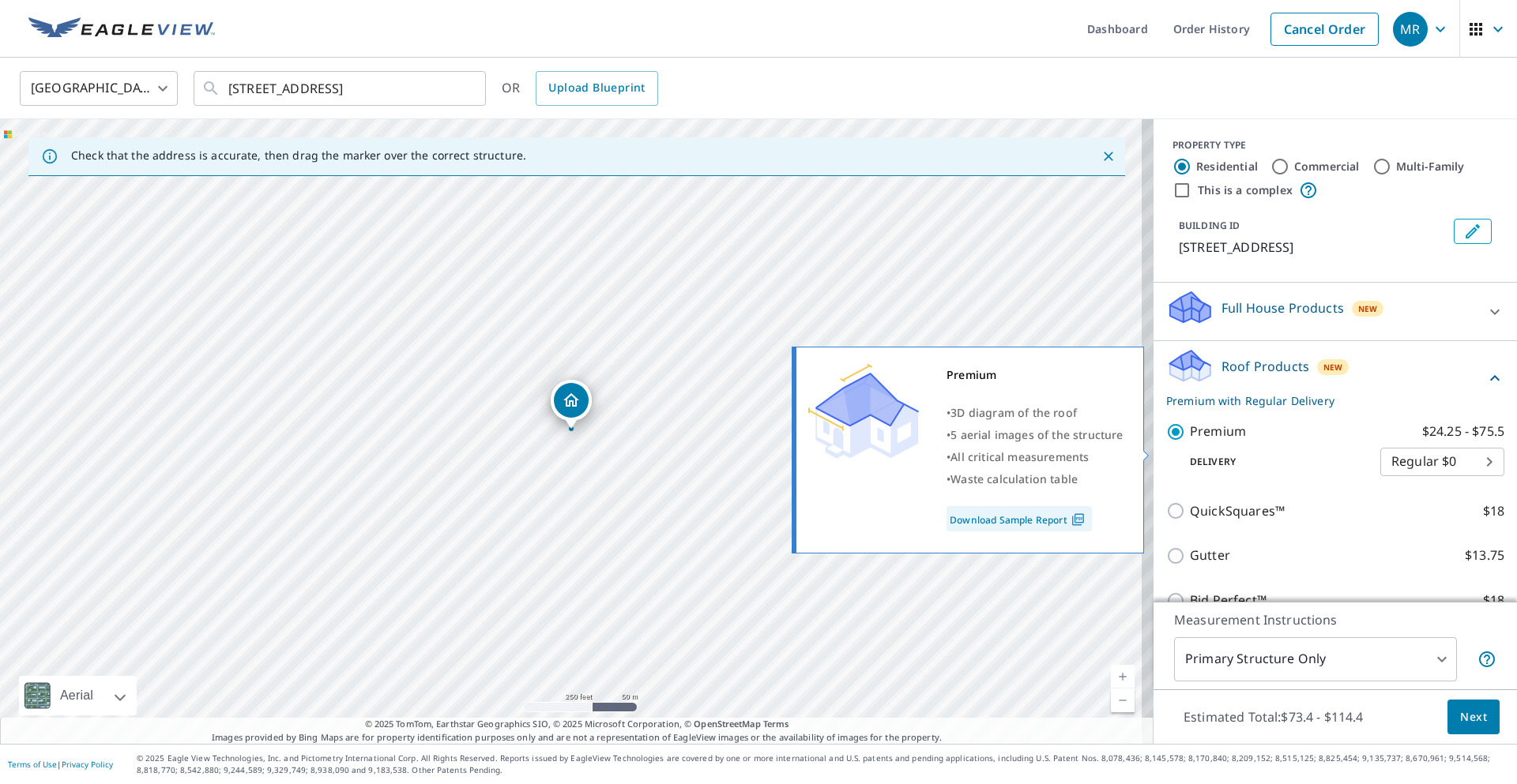
click at [1171, 441] on input "Premium $24.25 - $75.5" at bounding box center [1178, 431] width 24 height 19
checkbox input "false"
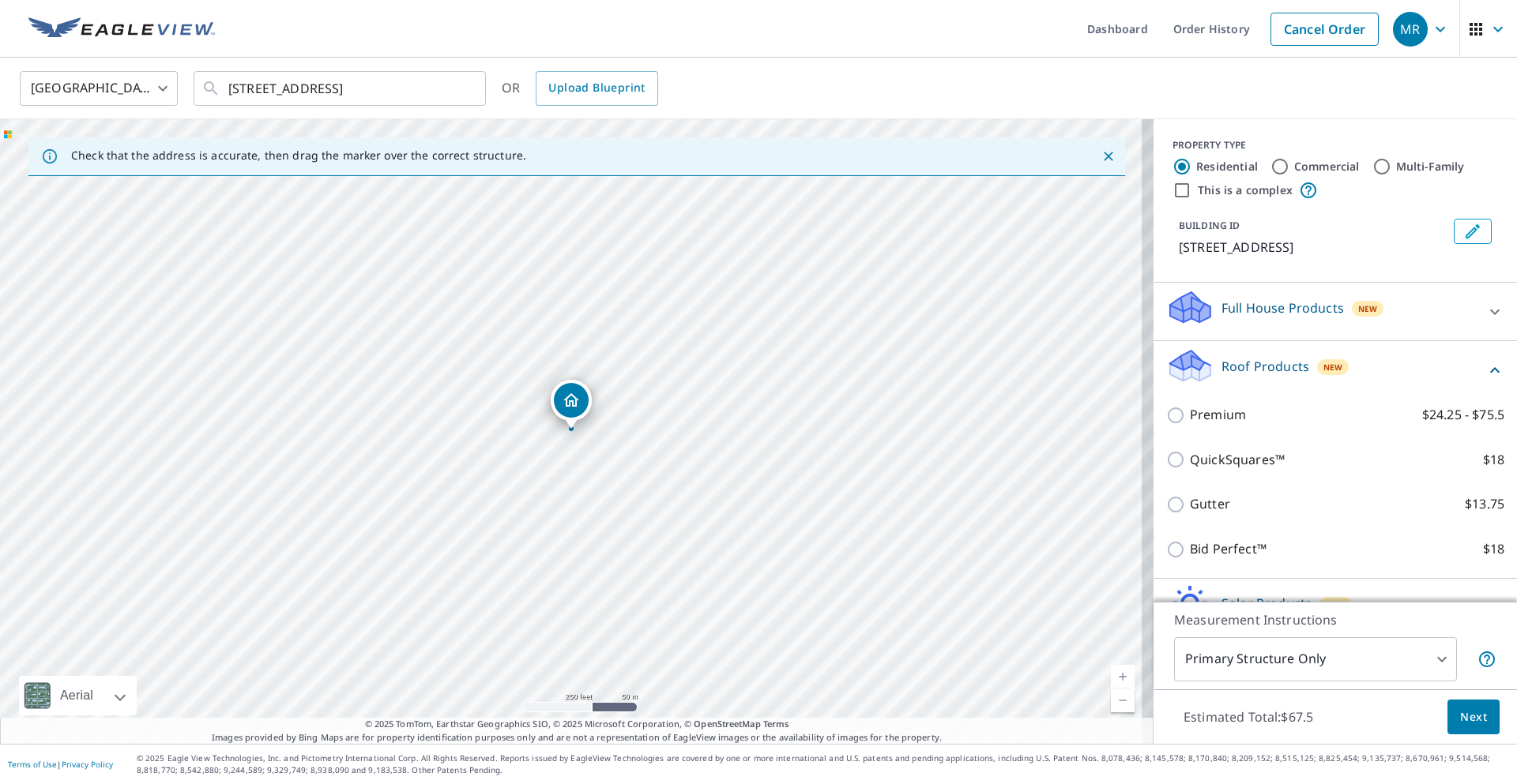
click at [1485, 380] on icon at bounding box center [1494, 370] width 19 height 19
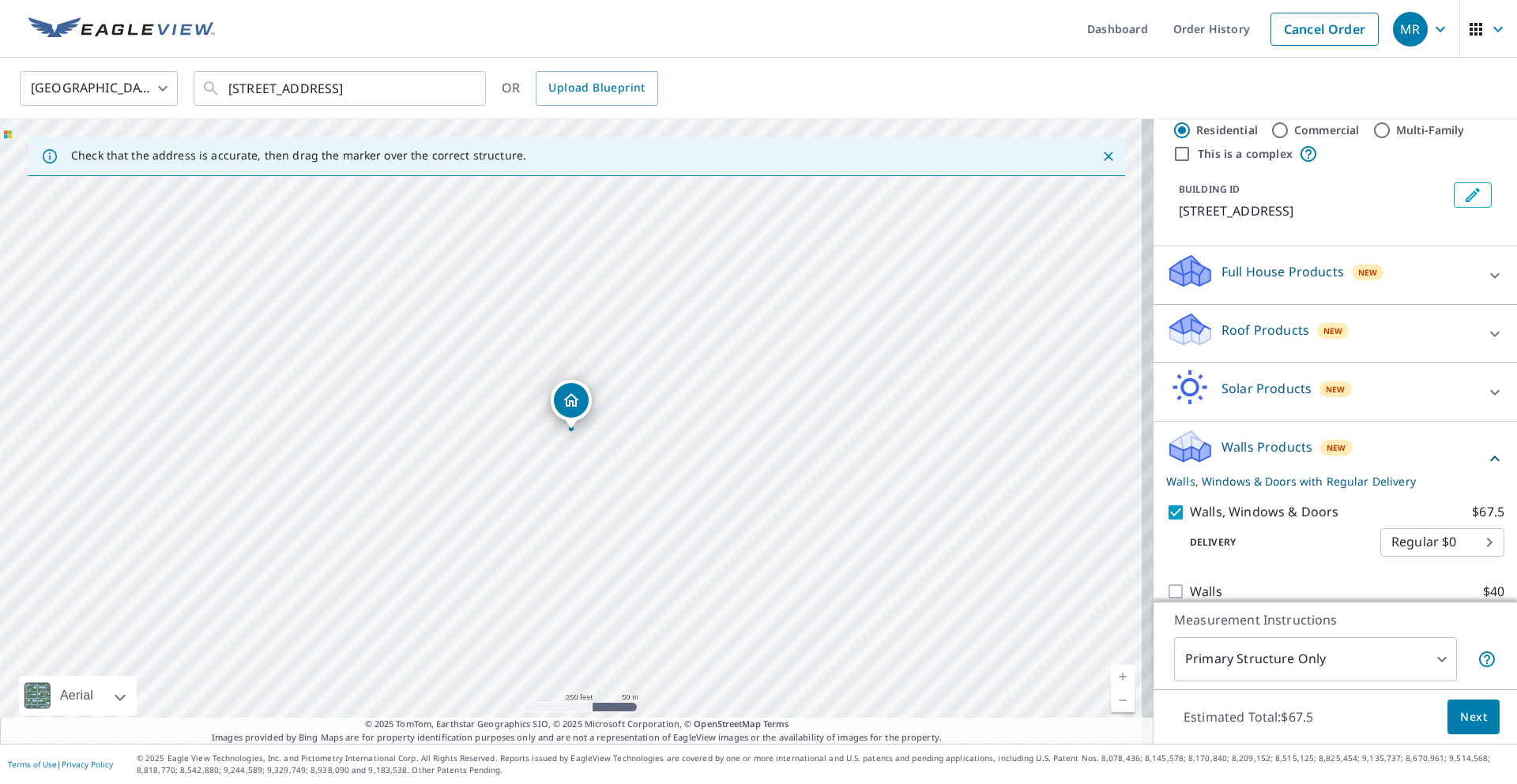
scroll to position [74, 0]
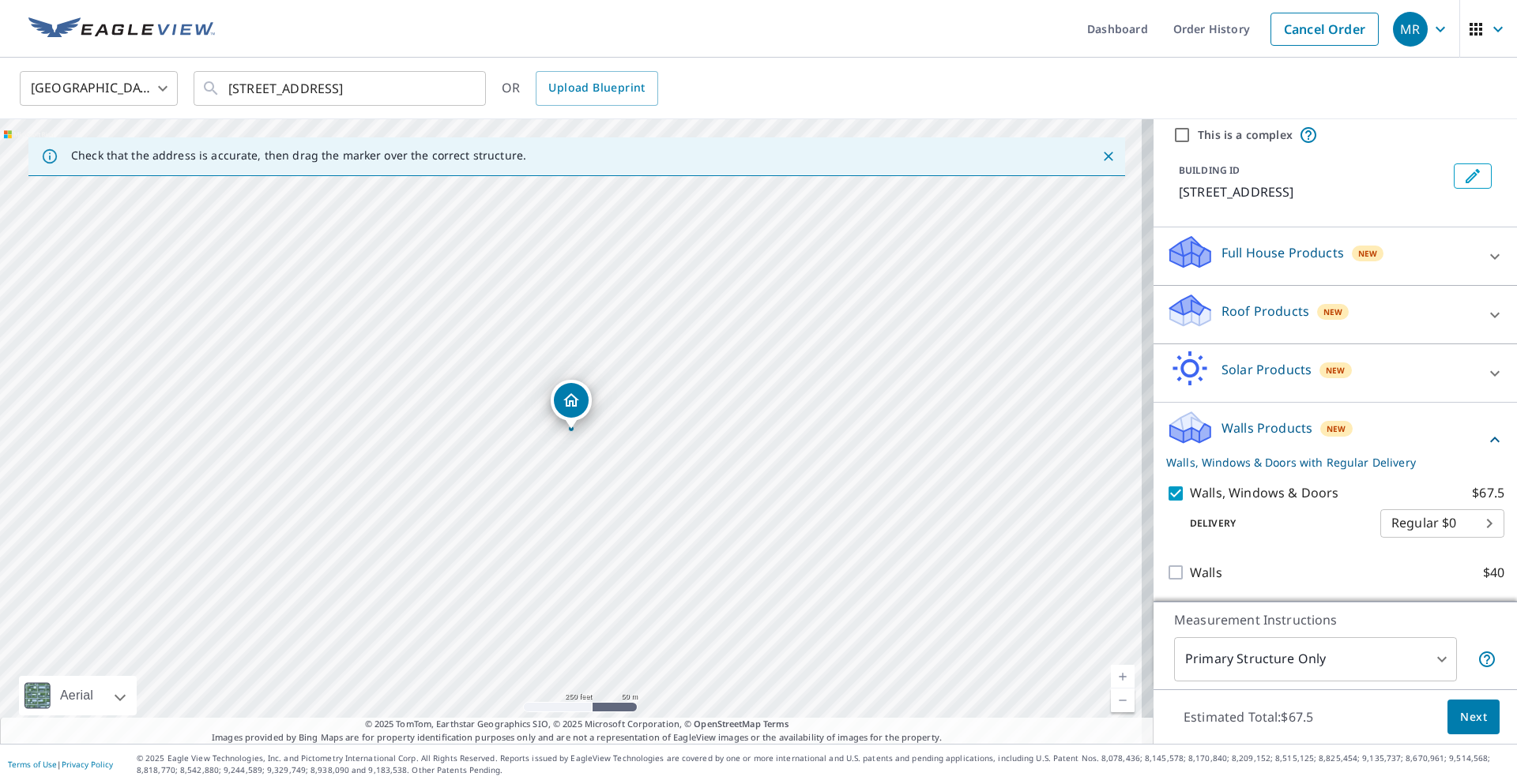
click at [1465, 713] on span "Next" at bounding box center [1474, 718] width 27 height 20
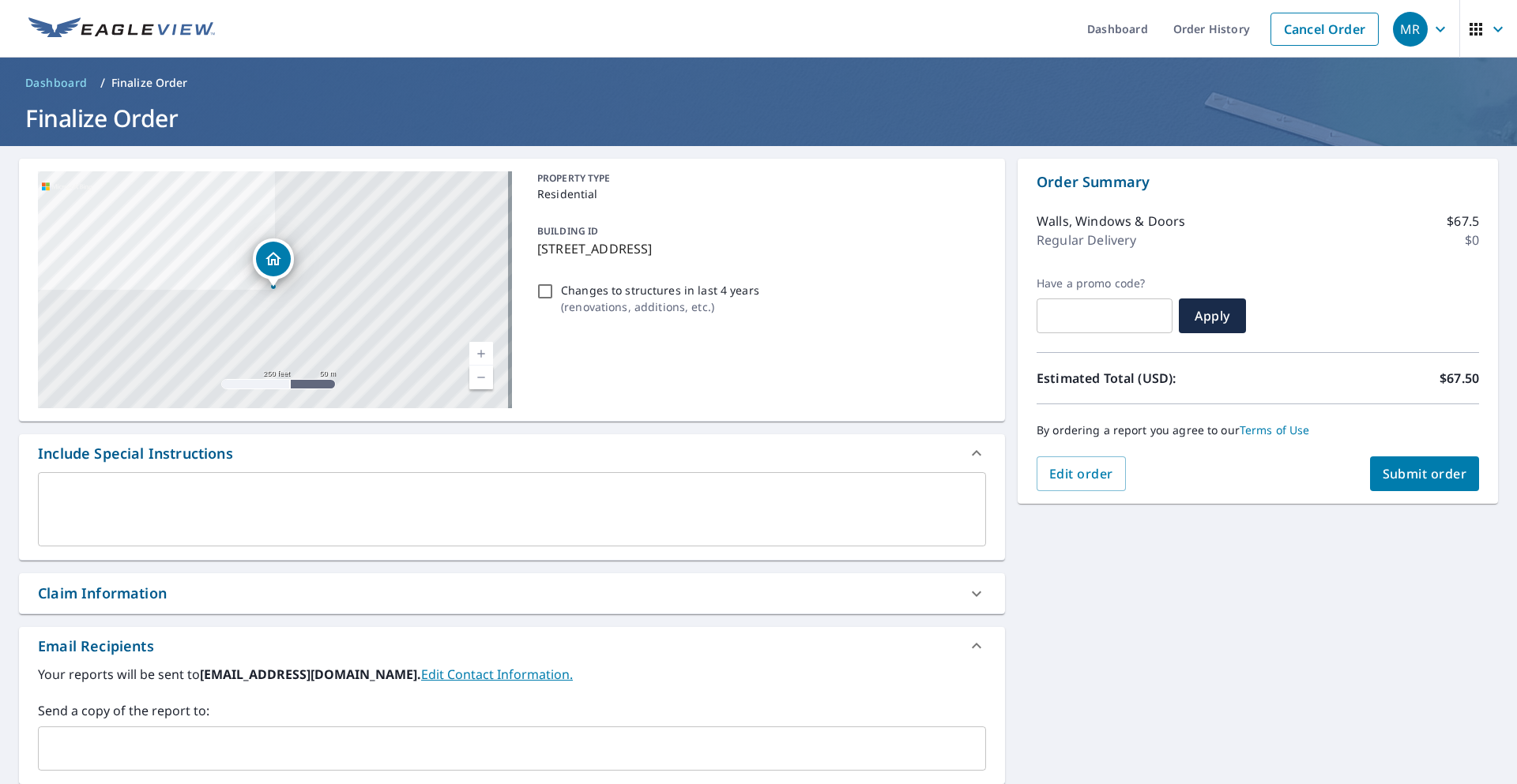
click at [334, 508] on textarea at bounding box center [512, 510] width 926 height 45
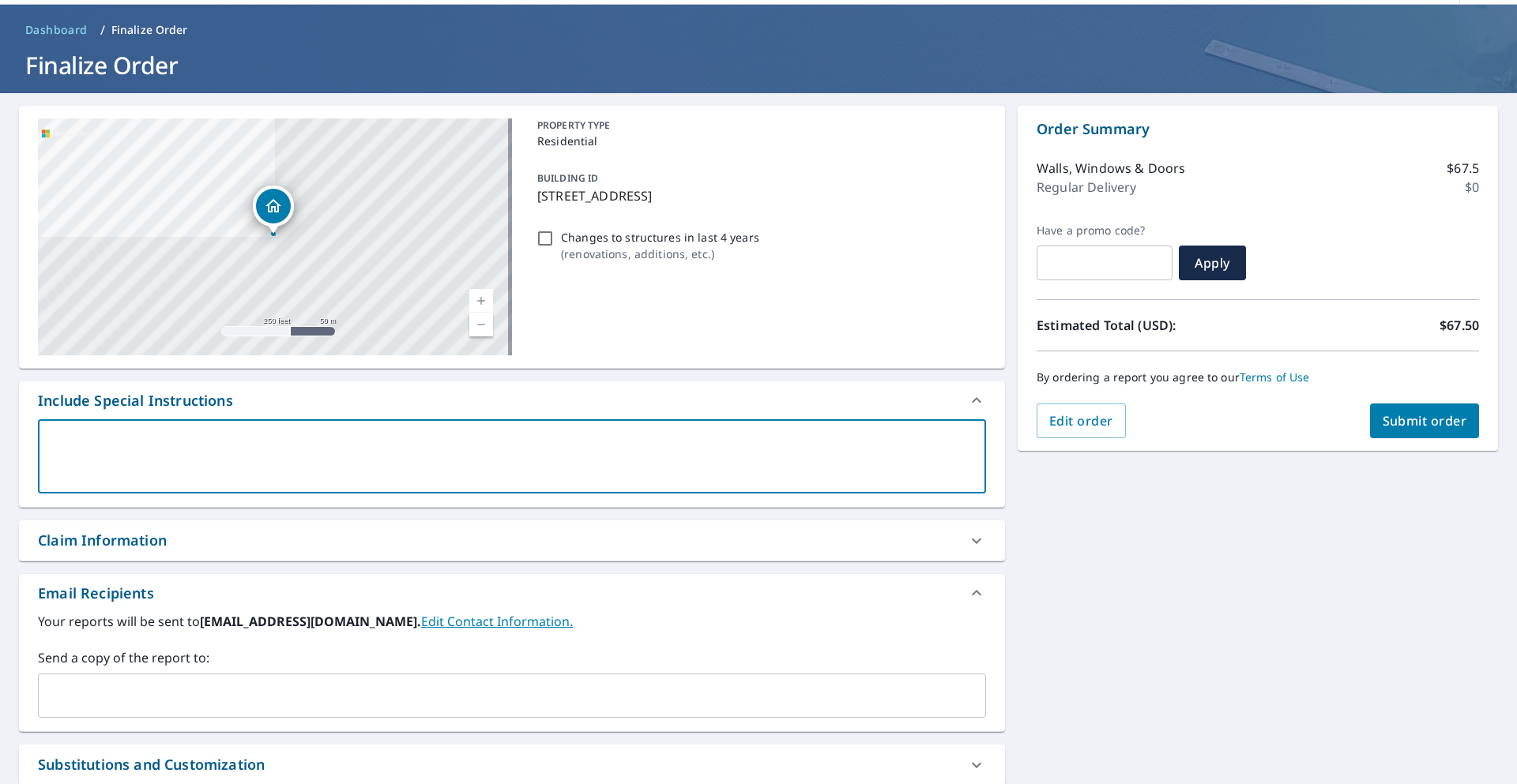
scroll to position [52, 0]
click at [1407, 421] on span "Submit order" at bounding box center [1425, 421] width 84 height 17
checkbox input "true"
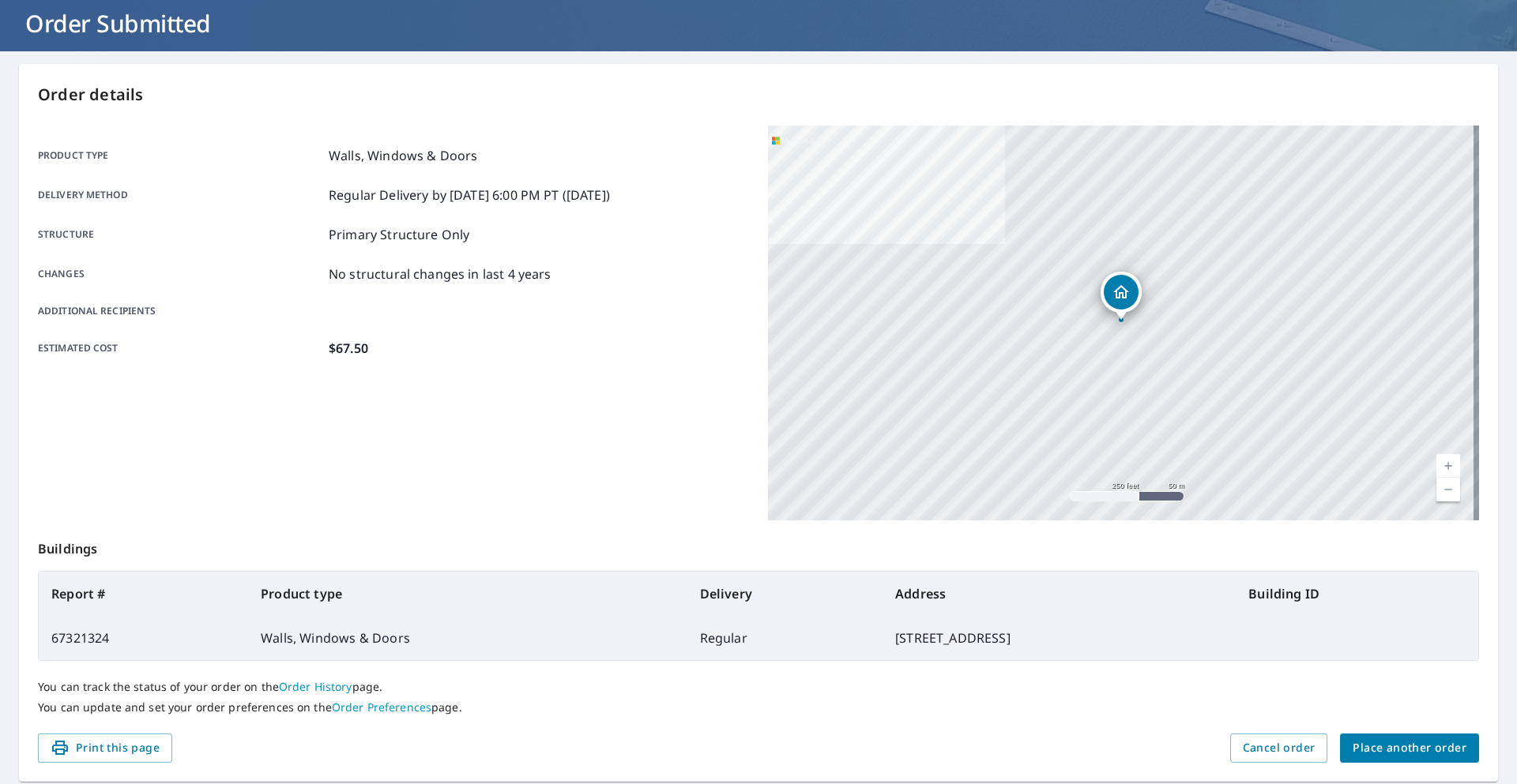
scroll to position [146, 0]
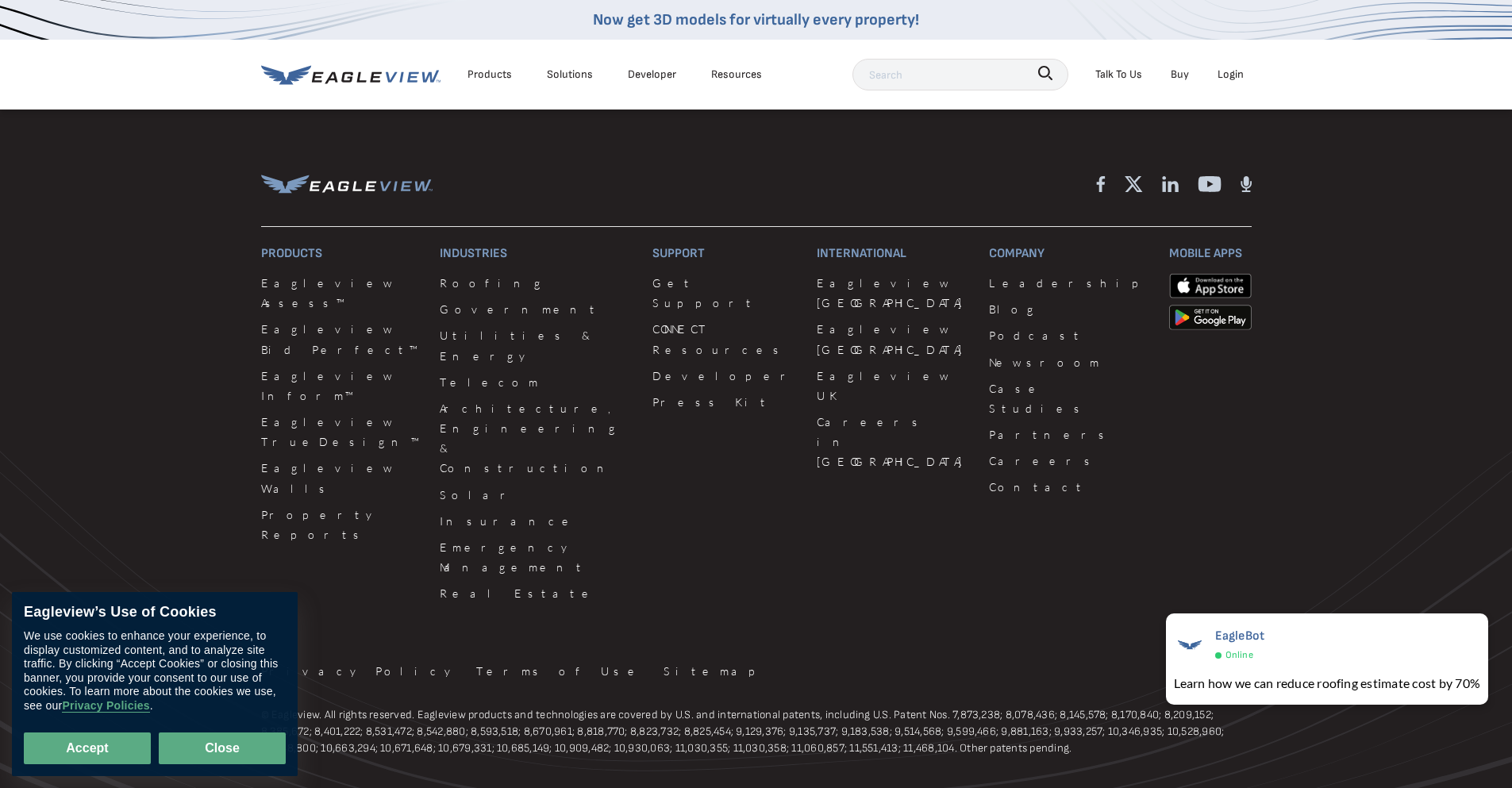
click at [198, 750] on button "Close" at bounding box center [223, 748] width 127 height 32
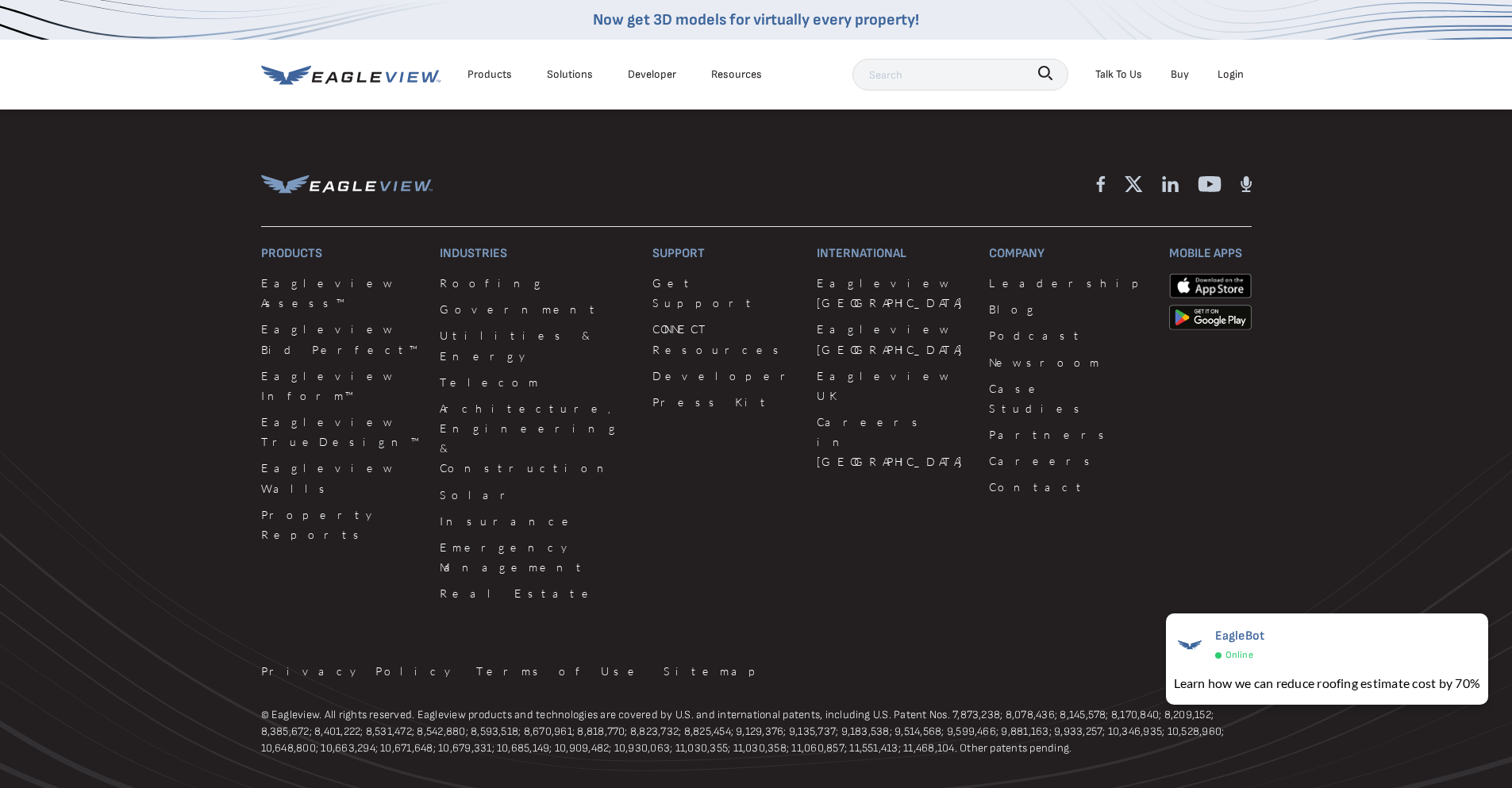
drag, startPoint x: 1363, startPoint y: 285, endPoint x: 1309, endPoint y: 254, distance: 62.3
click at [1363, 285] on footer "Products Eagleview Assess™ Eagleview Bid Perfect™ Eagleview Inform™ Eagleview T…" at bounding box center [756, 494] width 1512 height 772
